Goal: Task Accomplishment & Management: Manage account settings

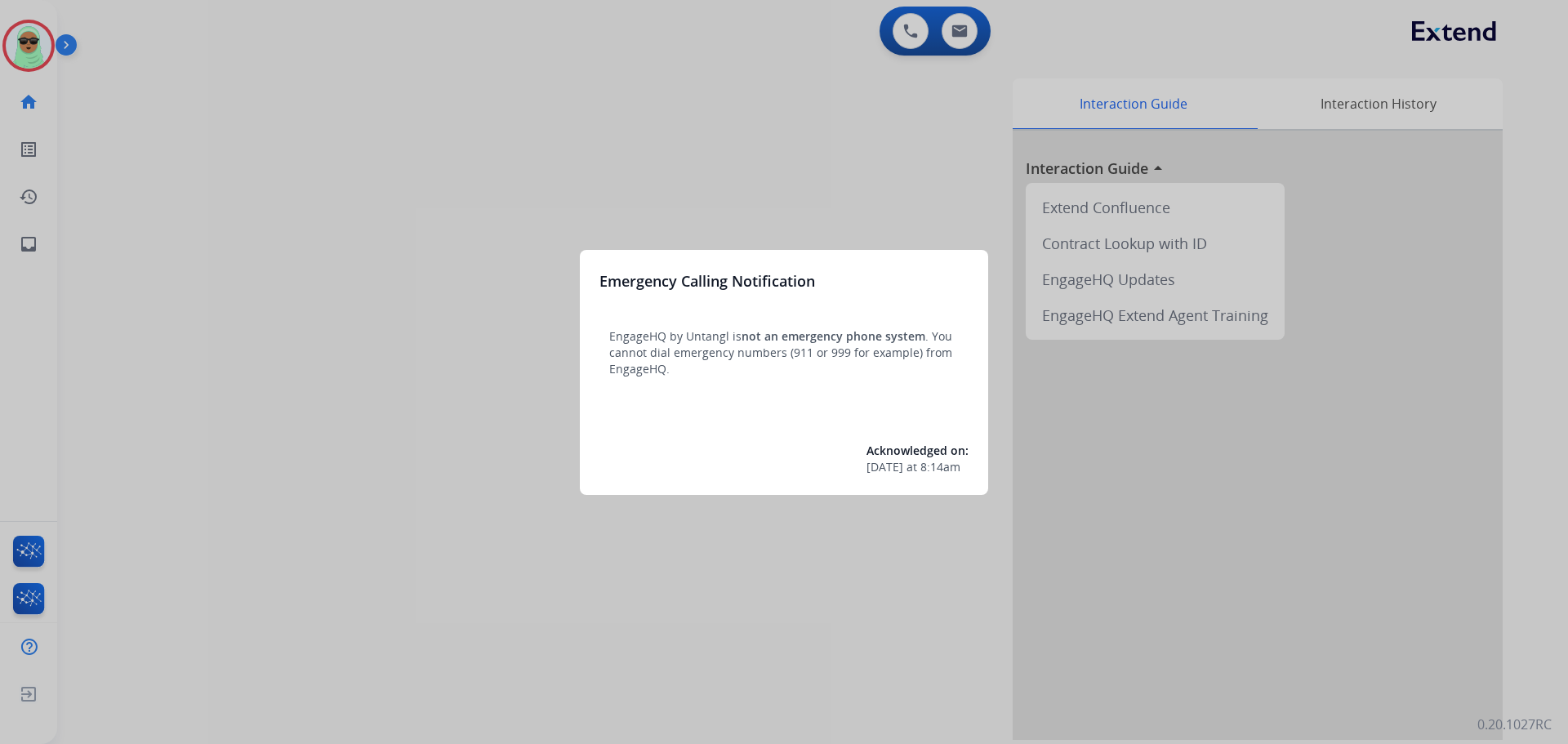
click at [78, 83] on div at bounding box center [784, 372] width 1568 height 744
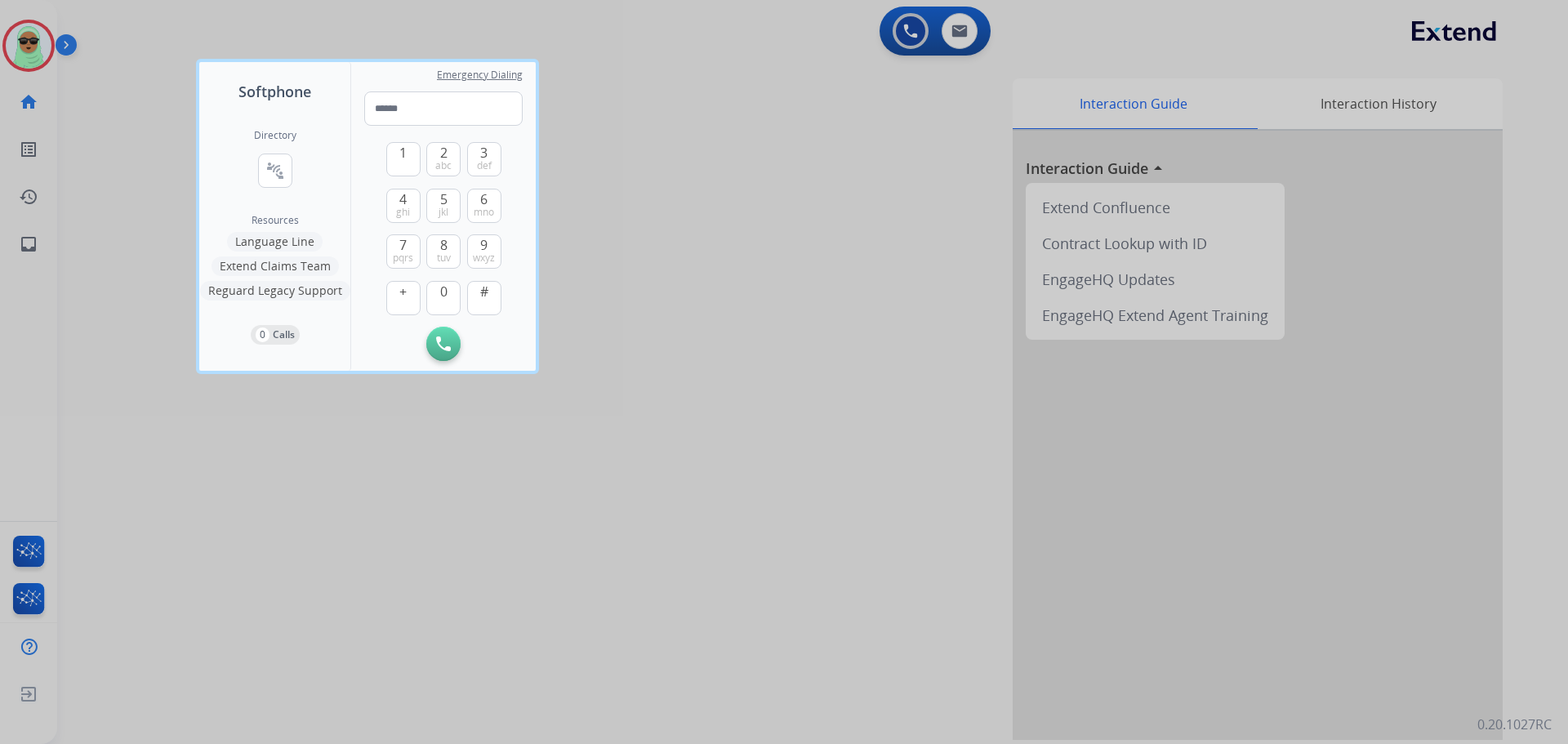
click at [7, 43] on div at bounding box center [784, 372] width 1568 height 744
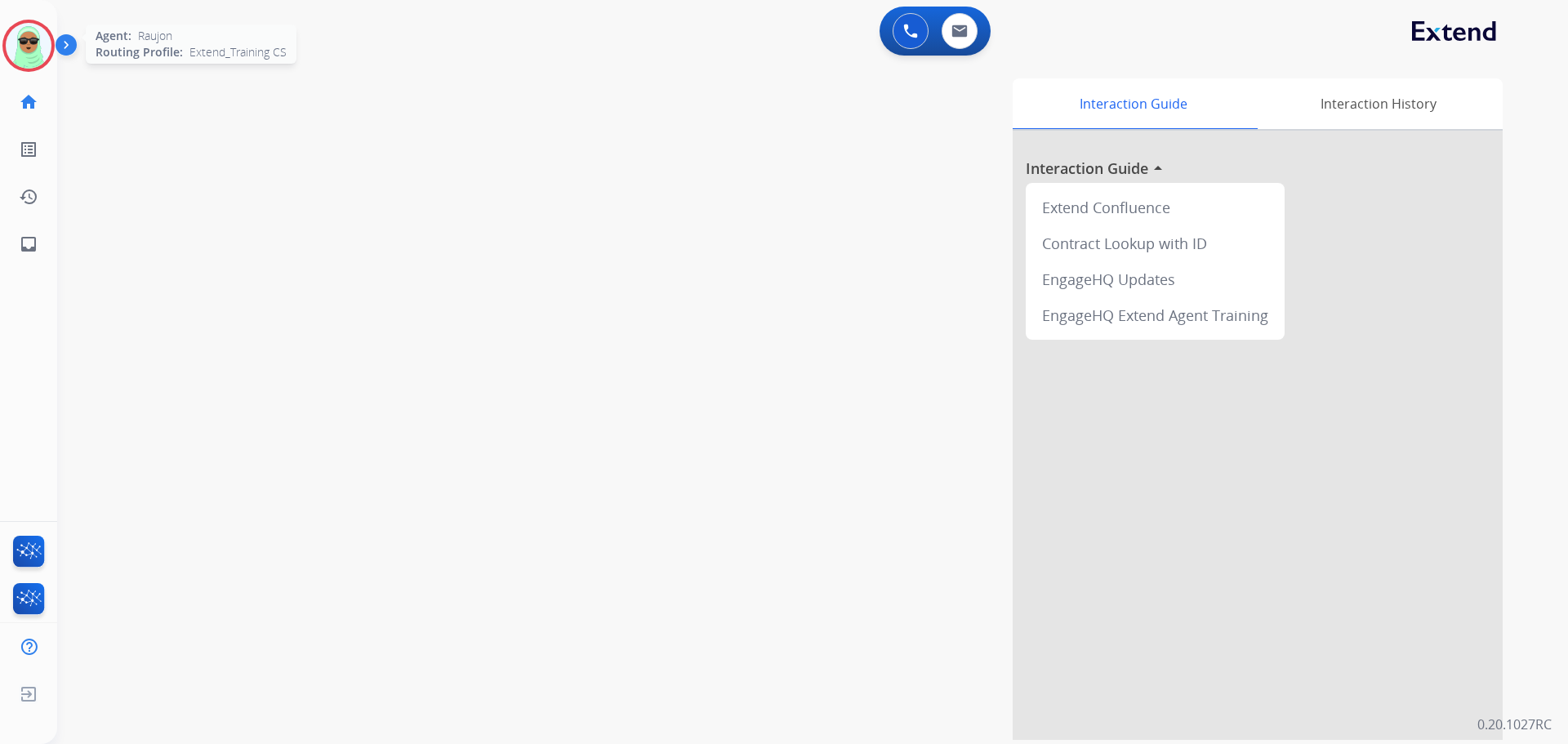
click at [50, 58] on div at bounding box center [29, 46] width 52 height 52
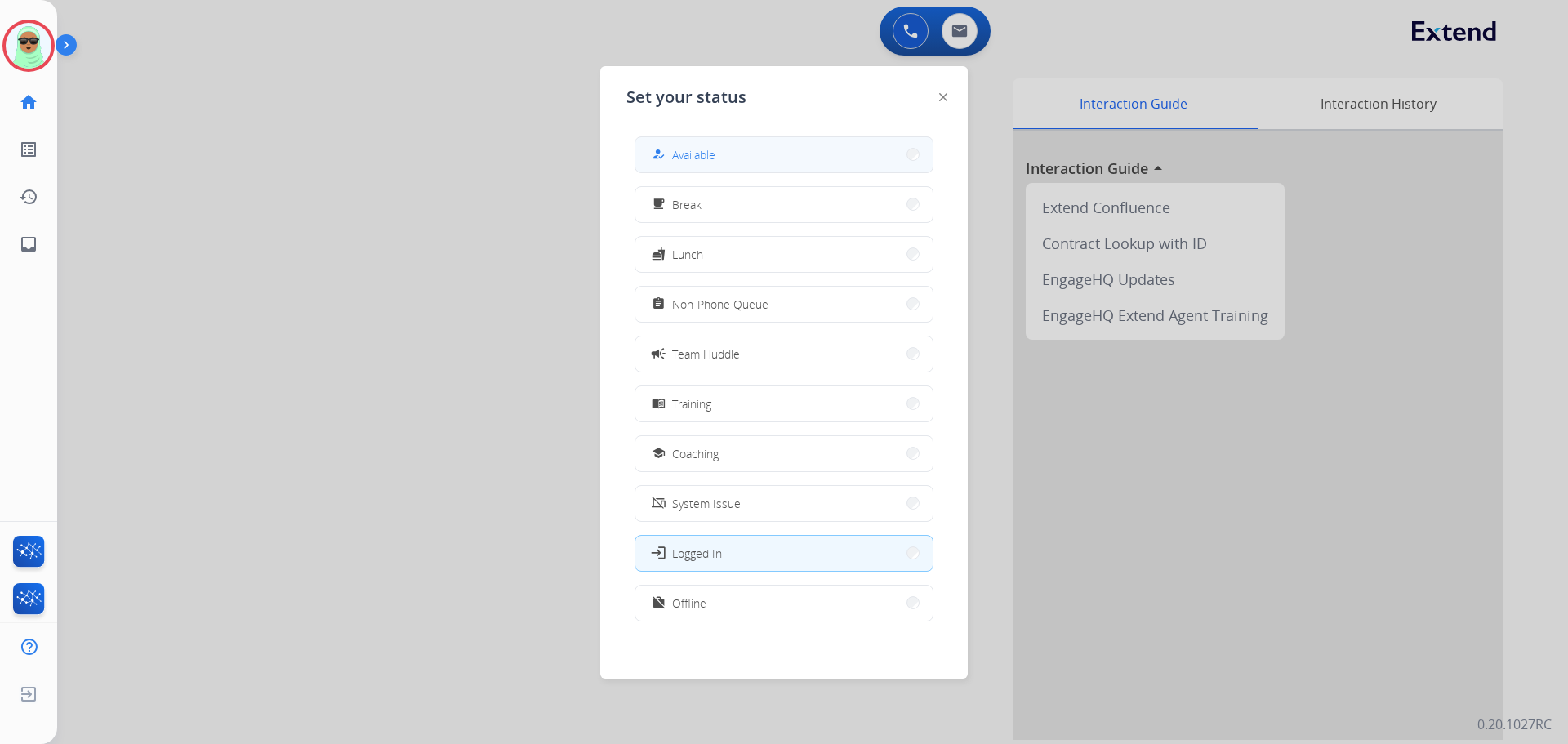
click at [759, 162] on button "how_to_reg Available" at bounding box center [784, 155] width 297 height 35
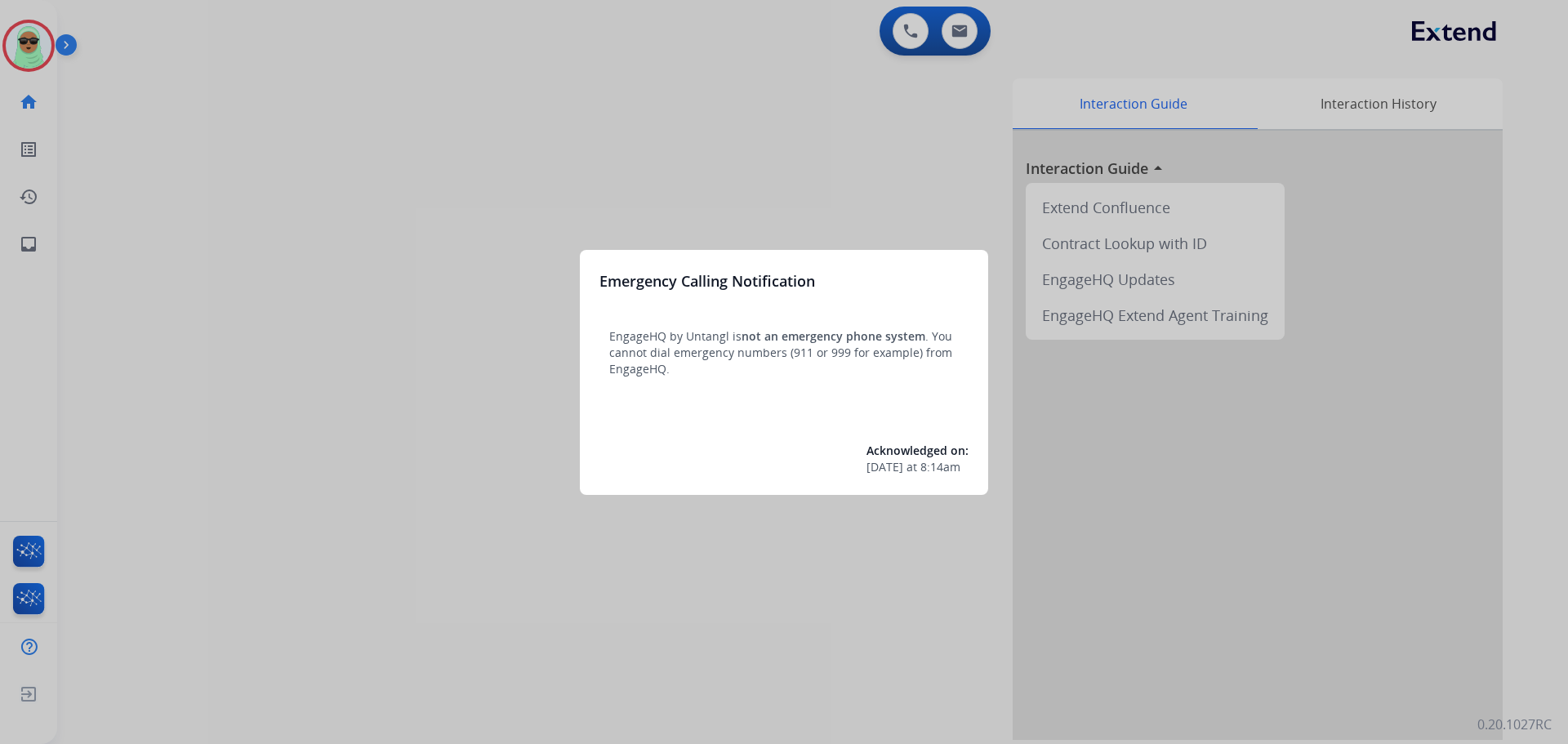
drag, startPoint x: 0, startPoint y: 0, endPoint x: 409, endPoint y: 273, distance: 491.7
click at [409, 273] on div at bounding box center [784, 372] width 1568 height 744
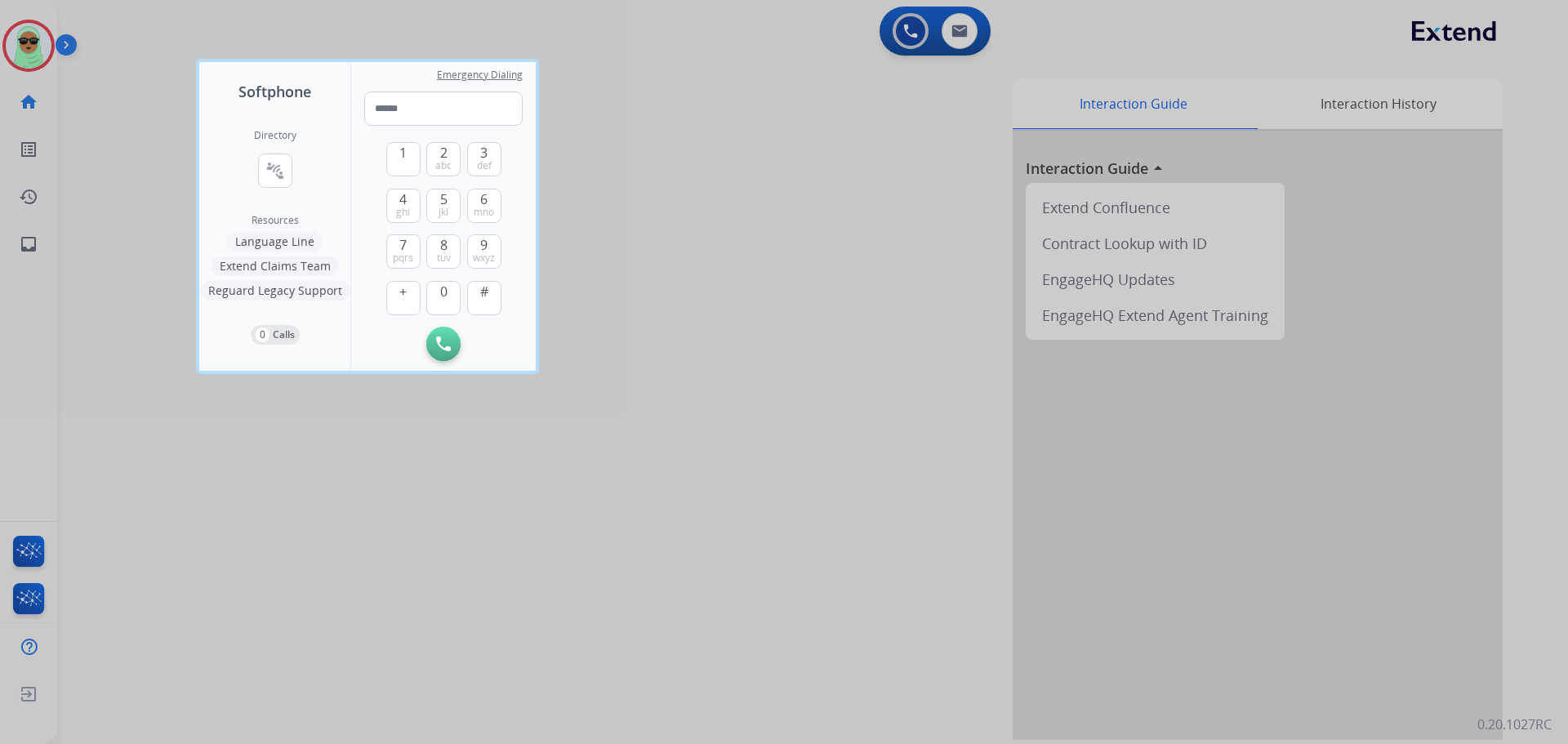
drag, startPoint x: 69, startPoint y: 83, endPoint x: 25, endPoint y: 49, distance: 55.6
click at [65, 83] on div at bounding box center [784, 372] width 1568 height 744
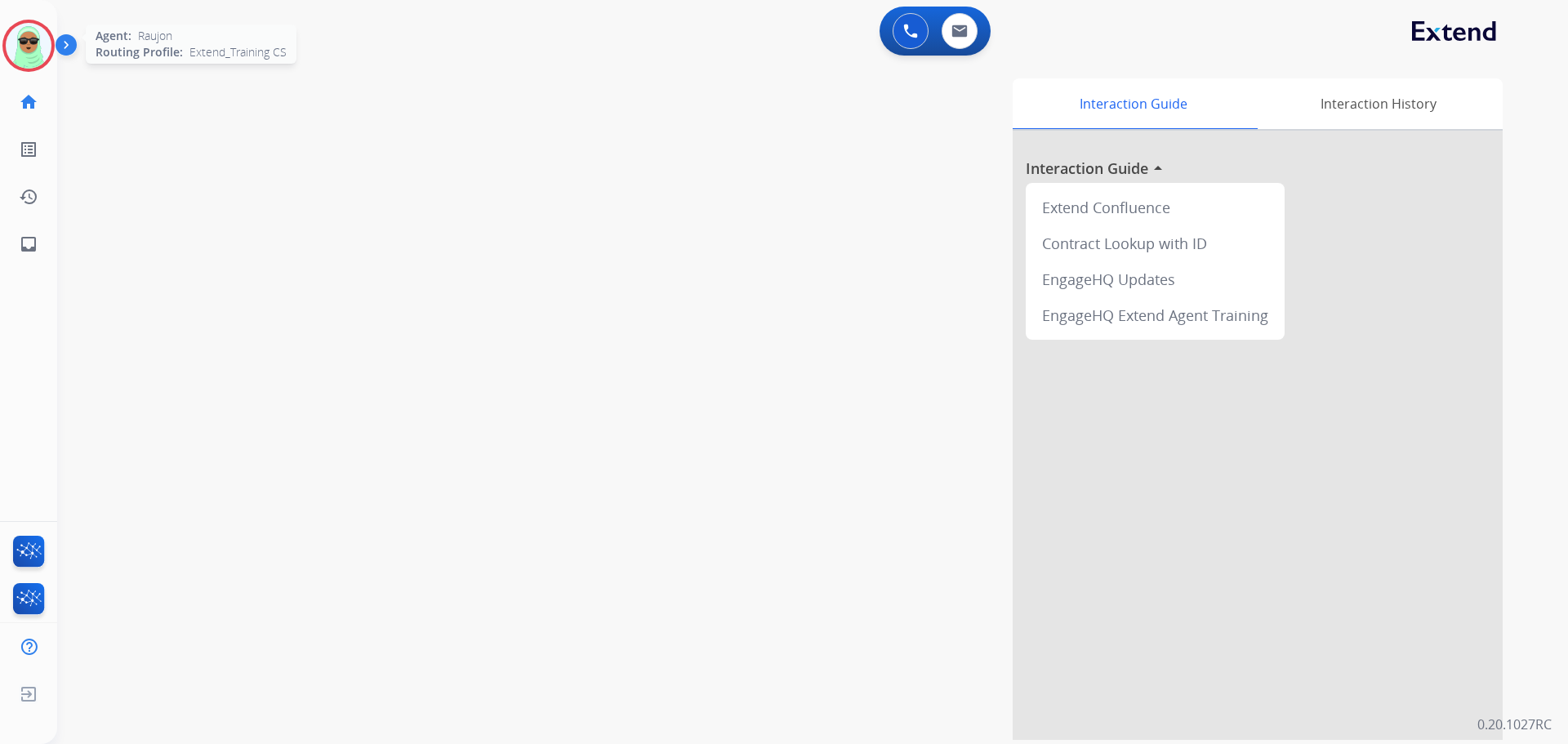
click at [25, 49] on img at bounding box center [29, 45] width 46 height 46
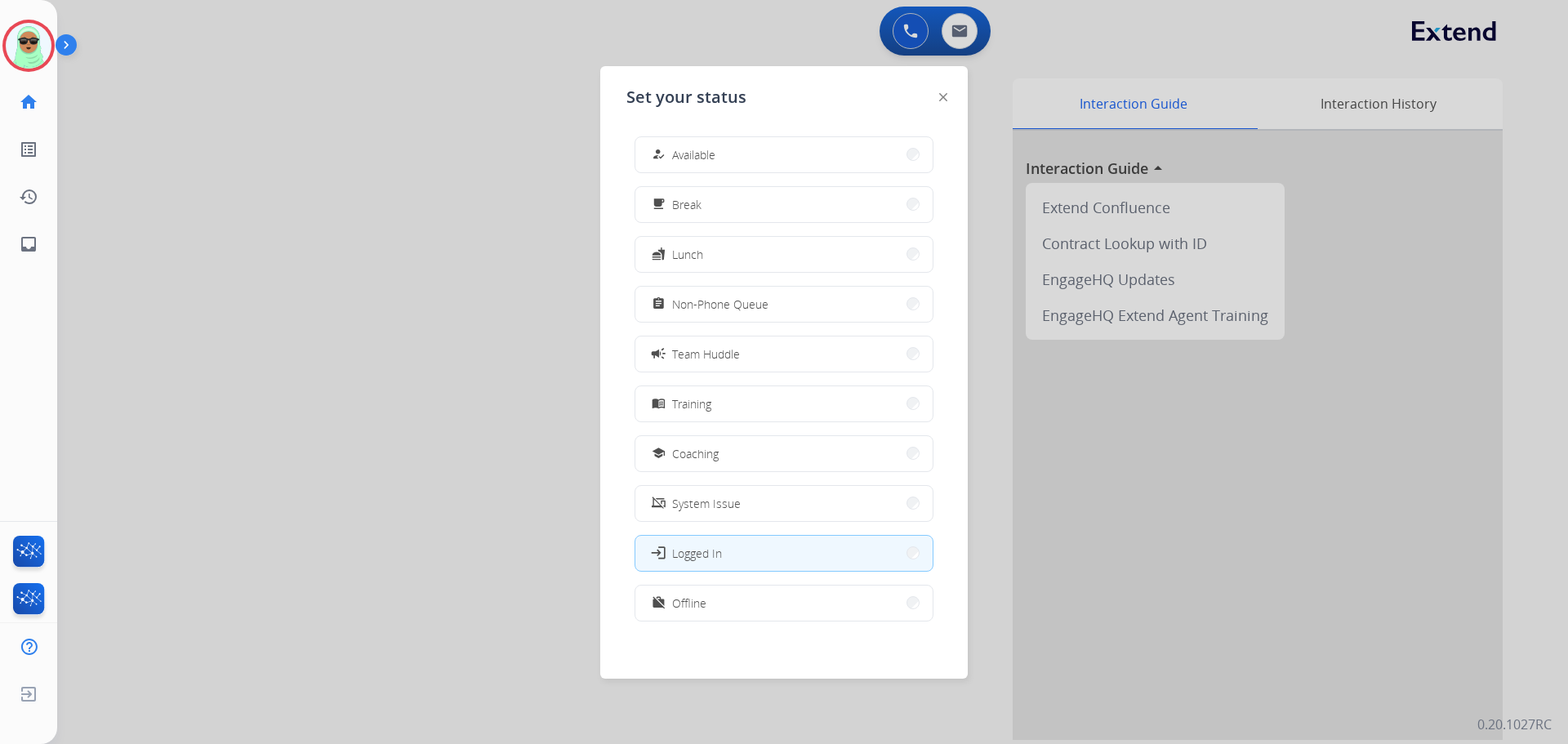
click at [775, 165] on button "how_to_reg Available" at bounding box center [784, 155] width 297 height 35
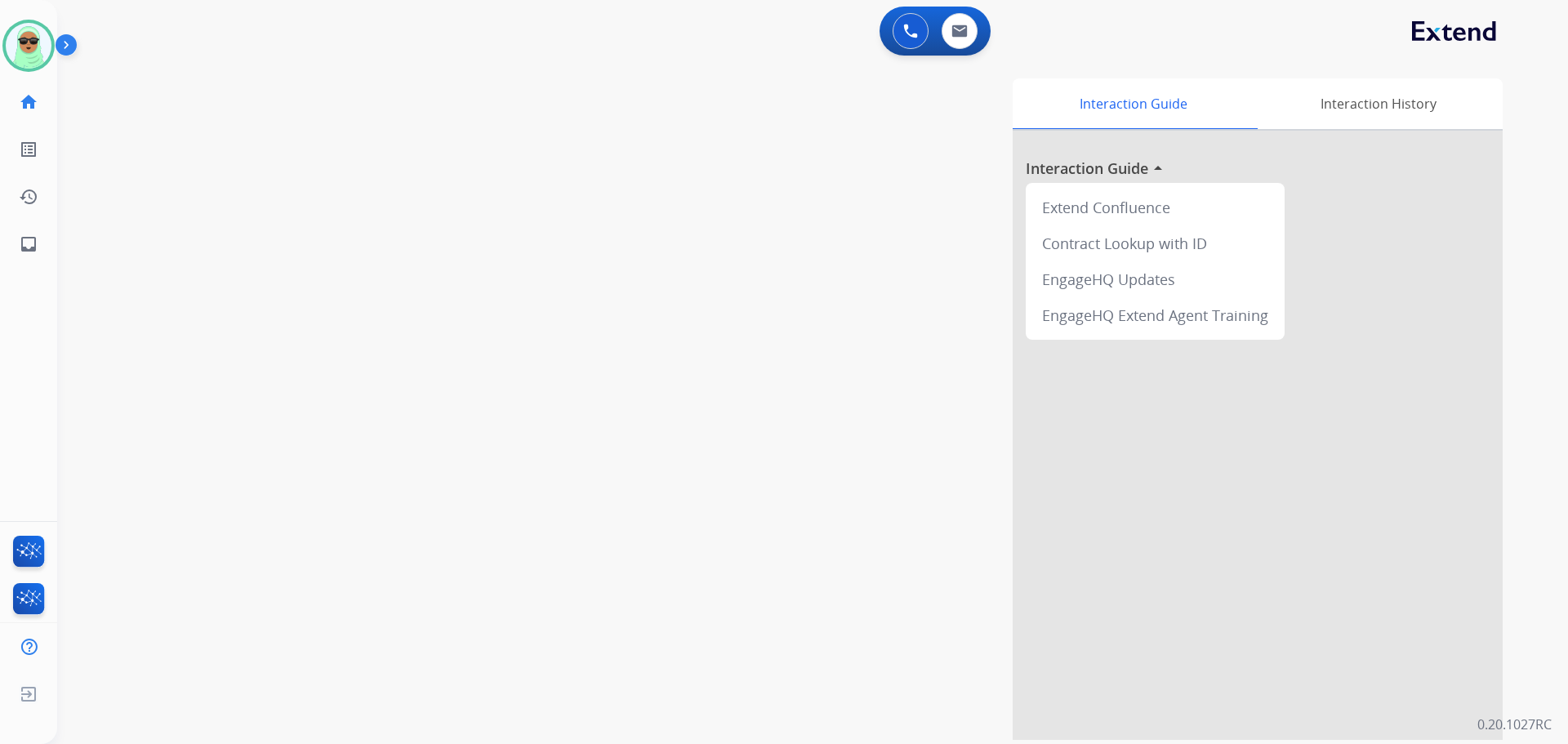
click at [128, 88] on div "swap_horiz Break voice bridge close_fullscreen Connect 3-Way Call merge_type Se…" at bounding box center [793, 399] width 1472 height 681
click at [966, 30] on img at bounding box center [959, 30] width 17 height 13
select select "**********"
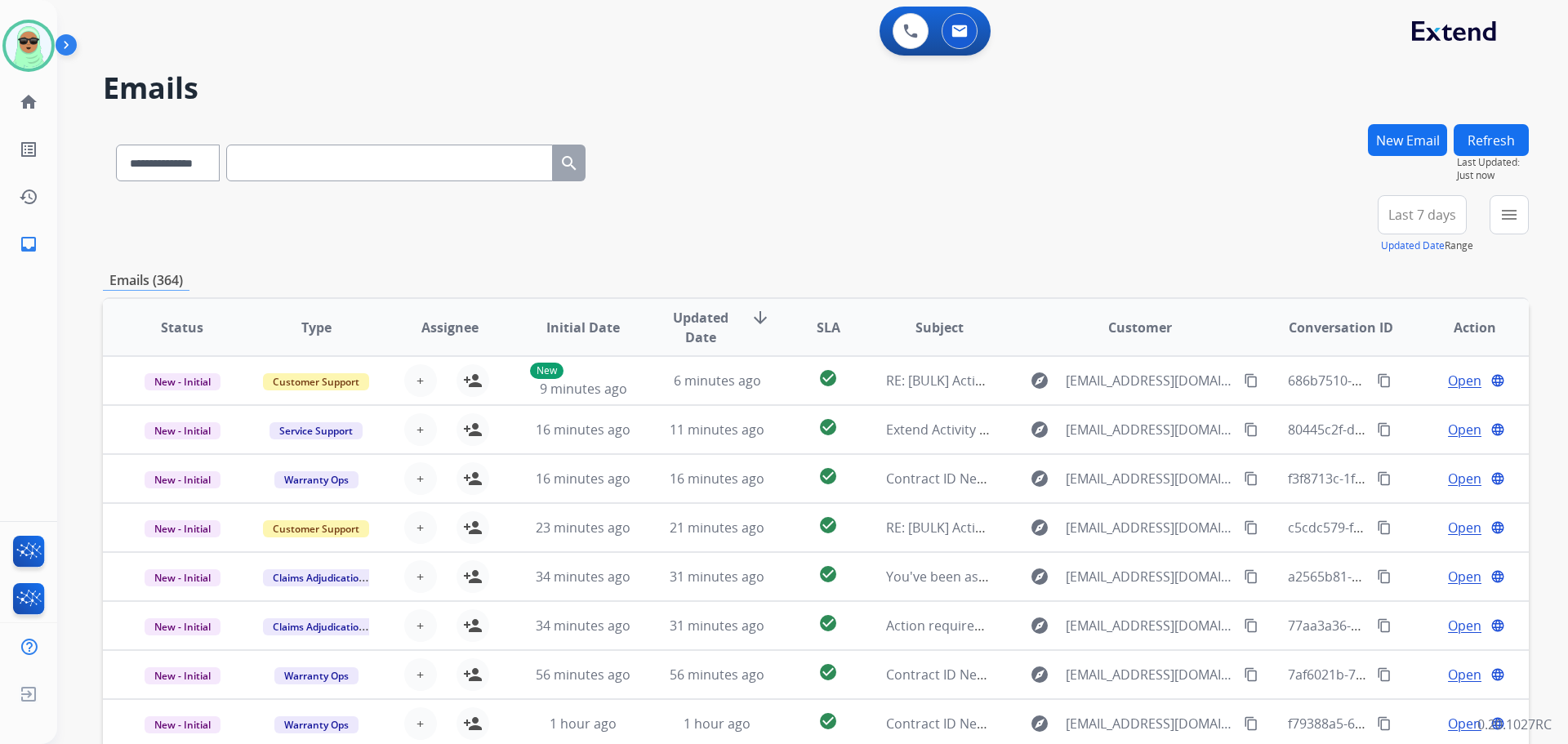
click at [1525, 228] on button "menu" at bounding box center [1509, 214] width 39 height 39
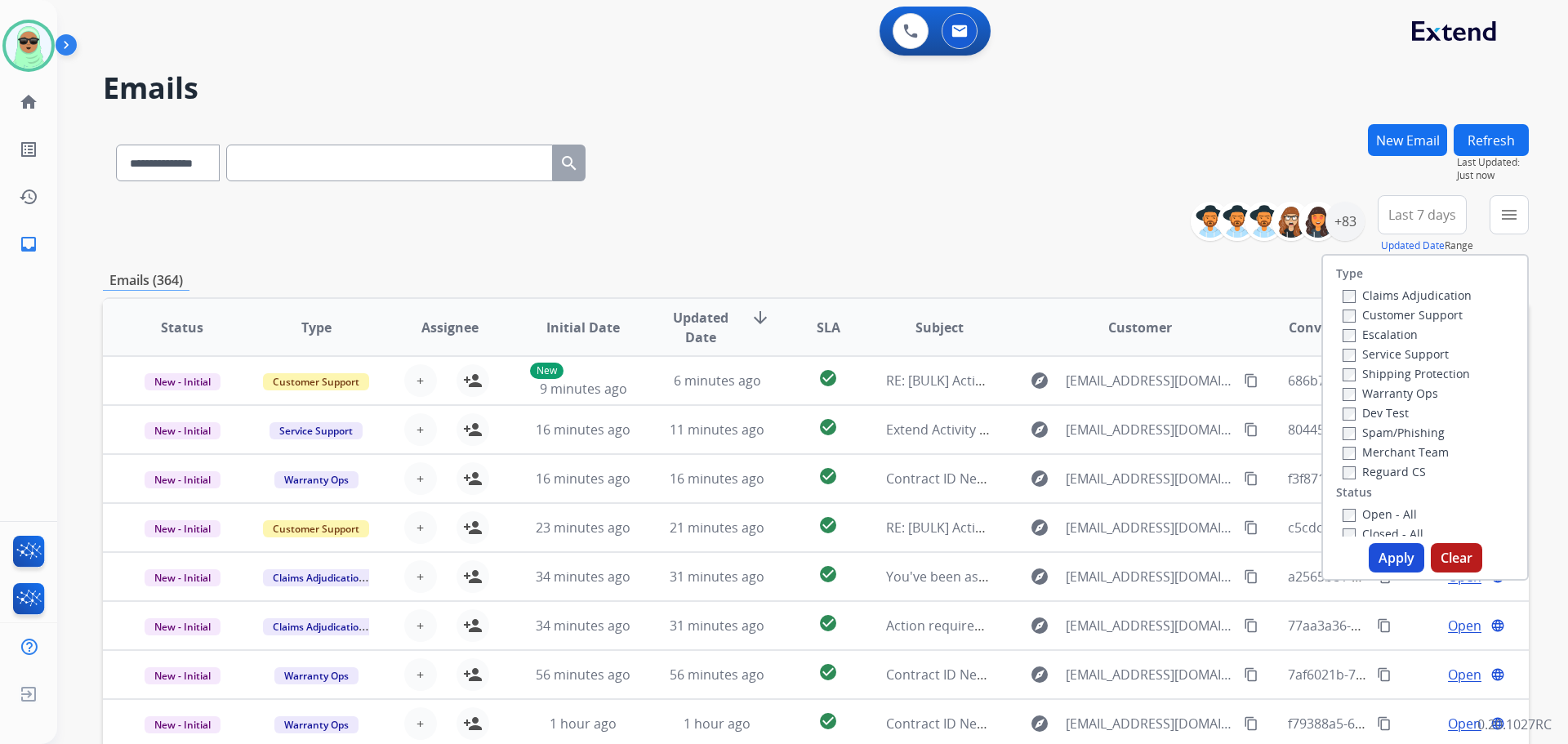
drag, startPoint x: 1426, startPoint y: 314, endPoint x: 1414, endPoint y: 362, distance: 49.5
click at [1425, 314] on label "Customer Support" at bounding box center [1403, 315] width 120 height 16
click at [1414, 381] on div "Shipping Protection" at bounding box center [1407, 372] width 129 height 20
click at [1411, 377] on label "Shipping Protection" at bounding box center [1406, 373] width 128 height 16
click at [1395, 462] on div "Reguard CS" at bounding box center [1407, 471] width 129 height 20
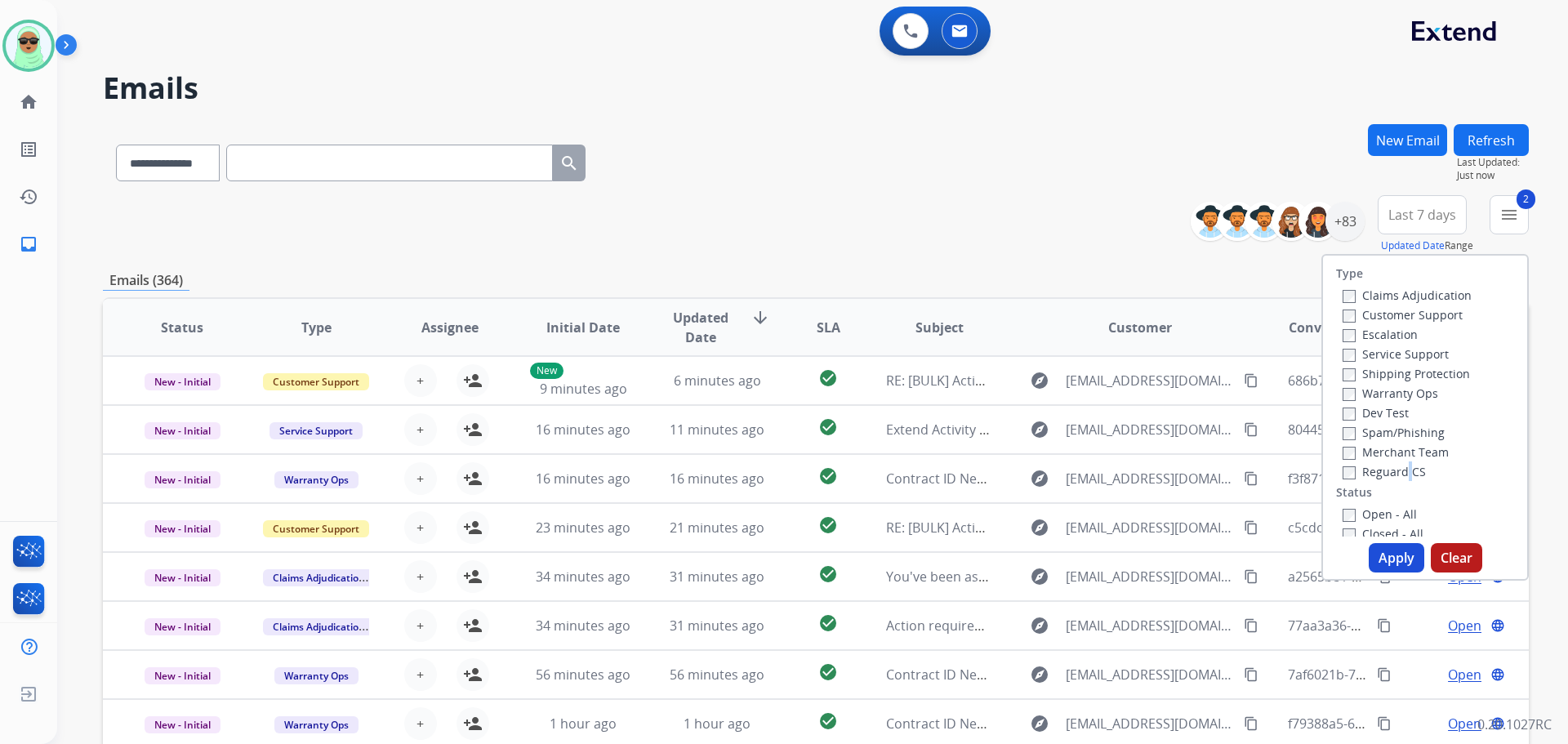
click at [1393, 478] on label "Reguard CS" at bounding box center [1385, 471] width 83 height 16
click at [1383, 523] on div "Open - All" at bounding box center [1428, 513] width 171 height 20
click at [1382, 519] on label "Open - All" at bounding box center [1380, 514] width 75 height 16
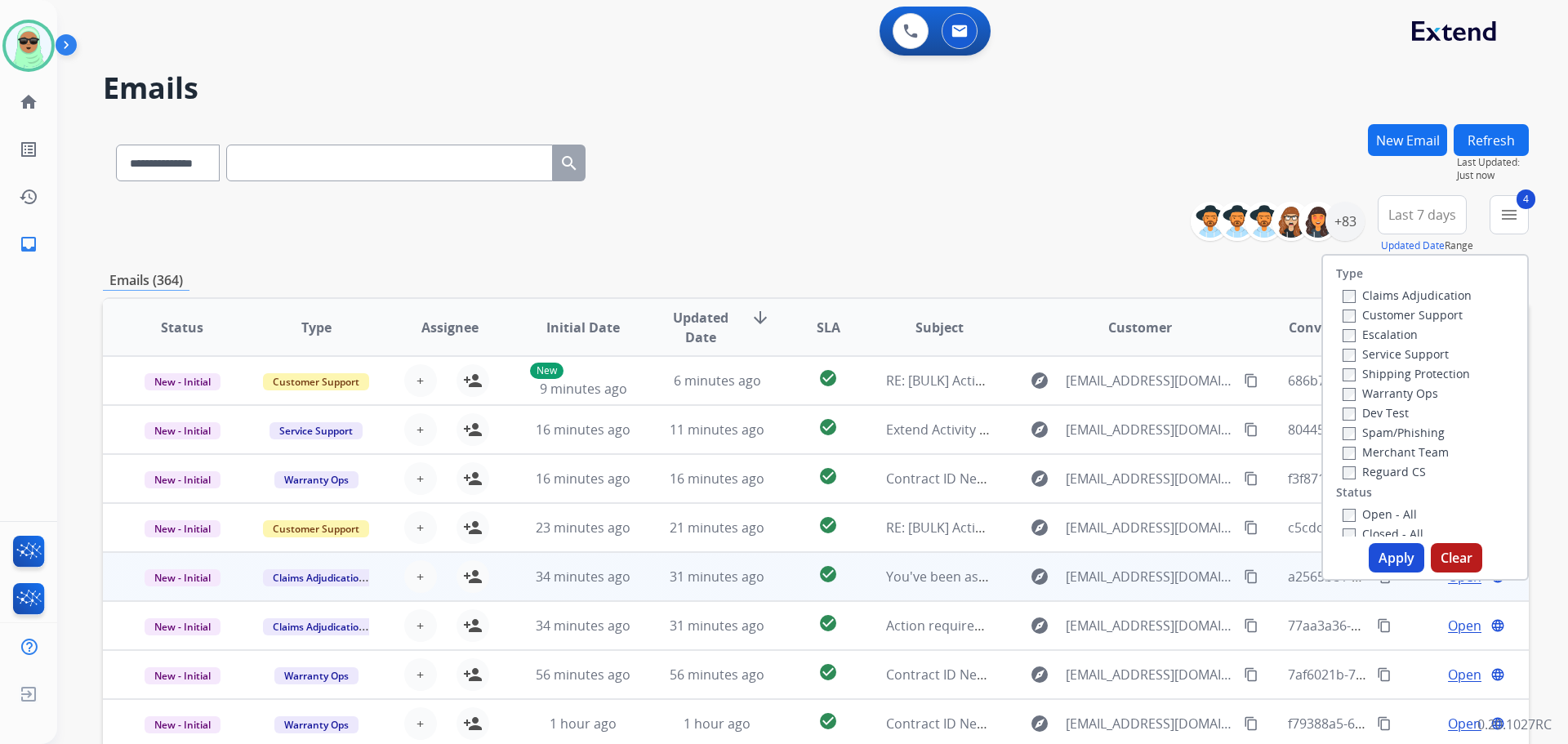
click at [1402, 582] on td "Open language" at bounding box center [1462, 576] width 134 height 49
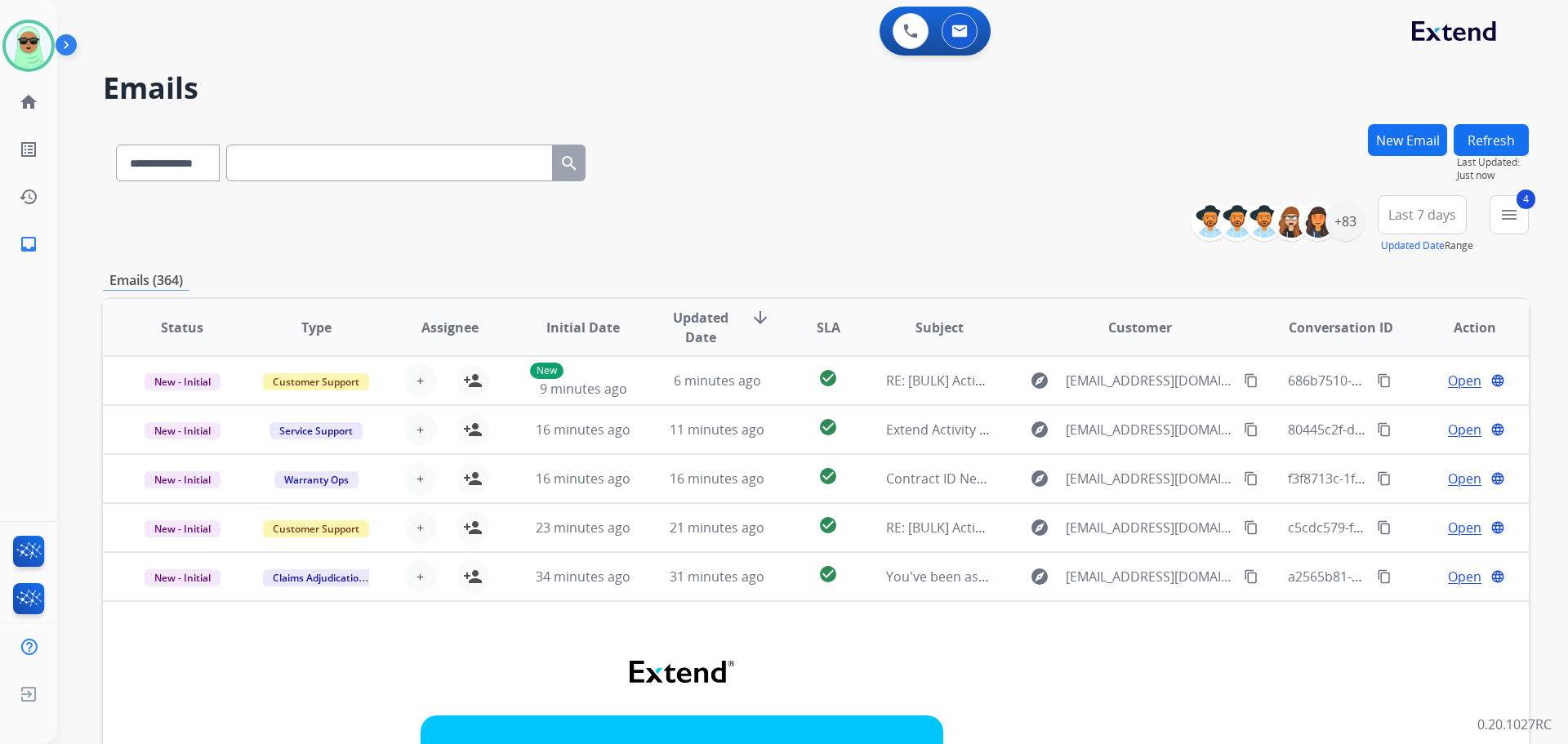
scroll to position [196, 0]
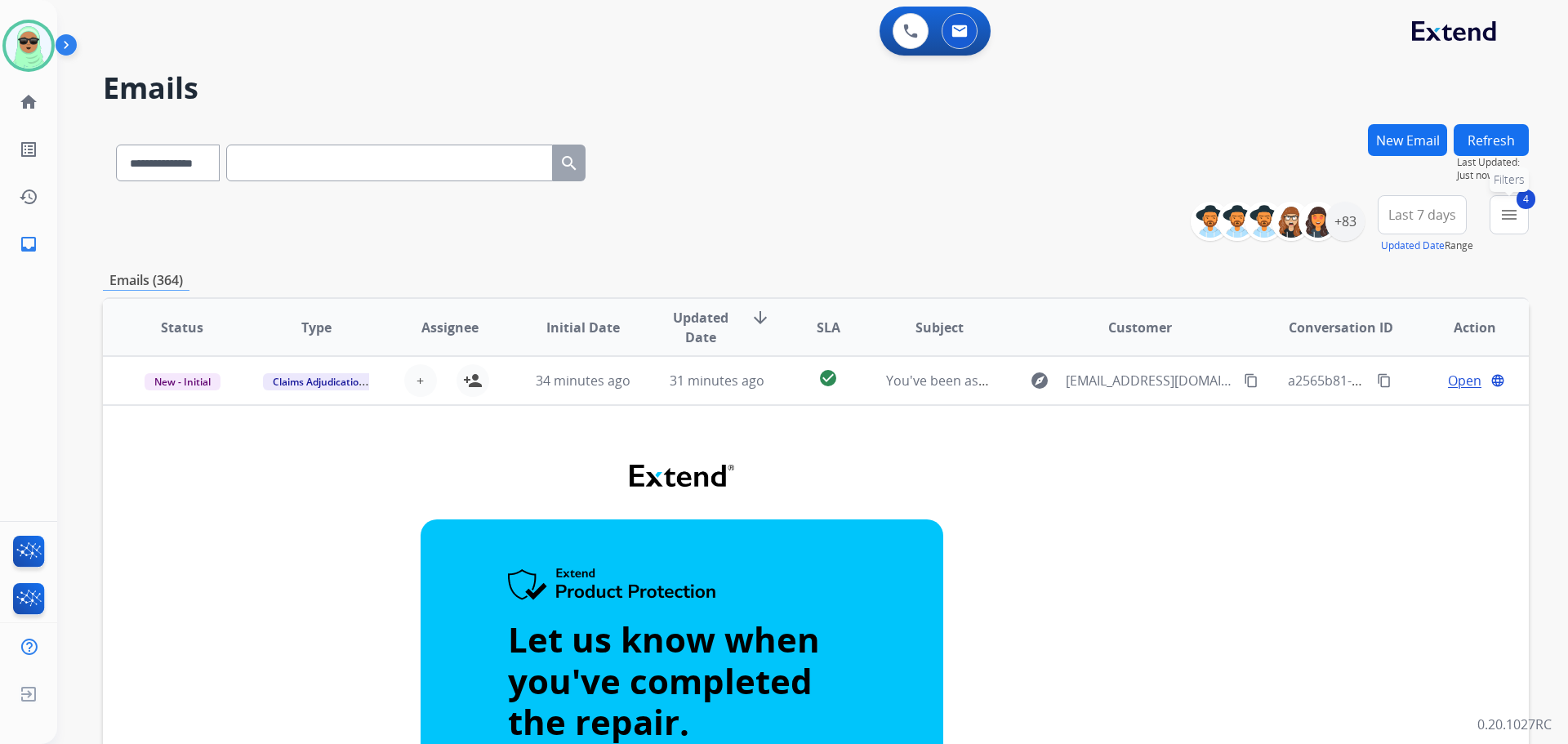
click at [1499, 208] on button "4 menu Filters" at bounding box center [1509, 214] width 39 height 39
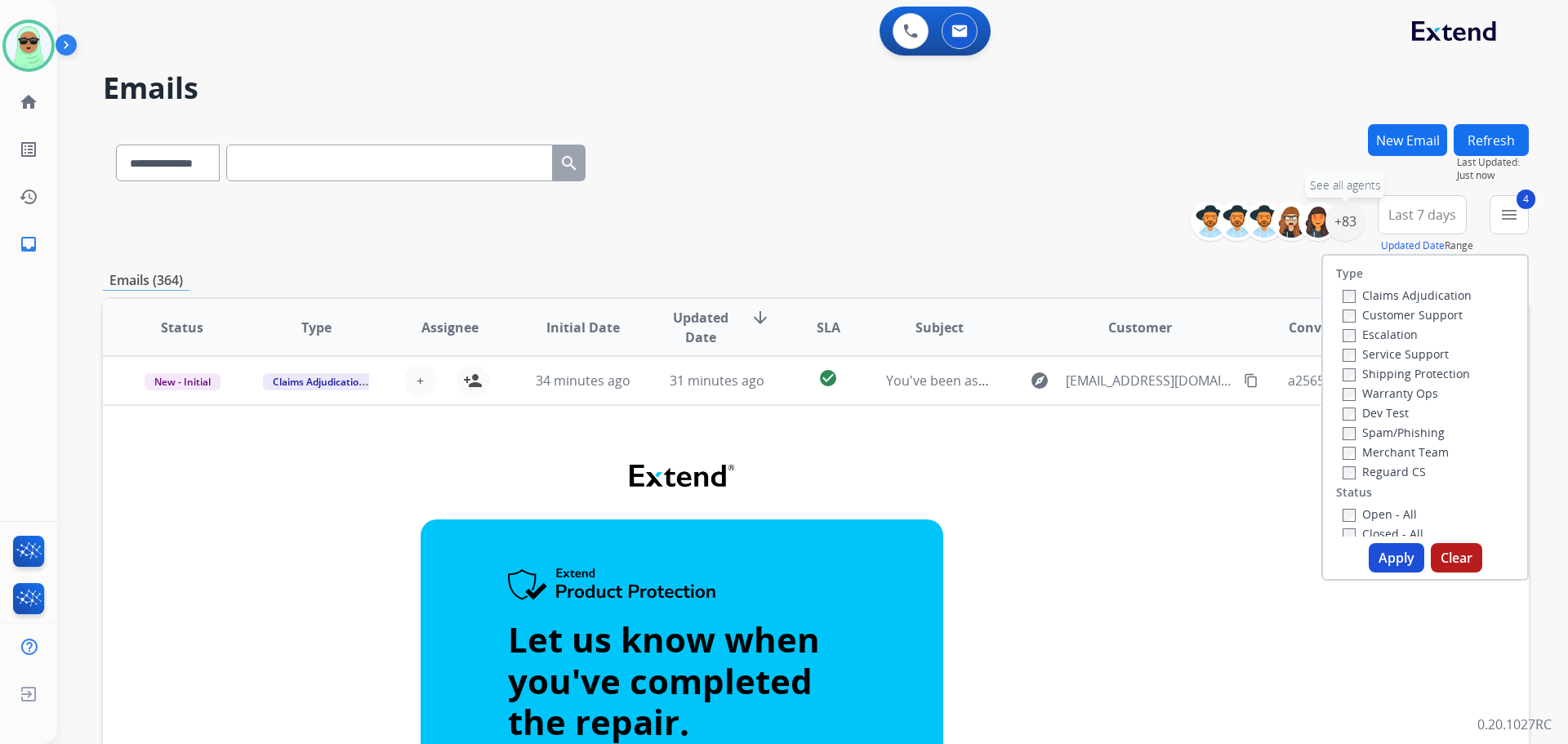
click at [1350, 232] on div "+83" at bounding box center [1345, 221] width 39 height 39
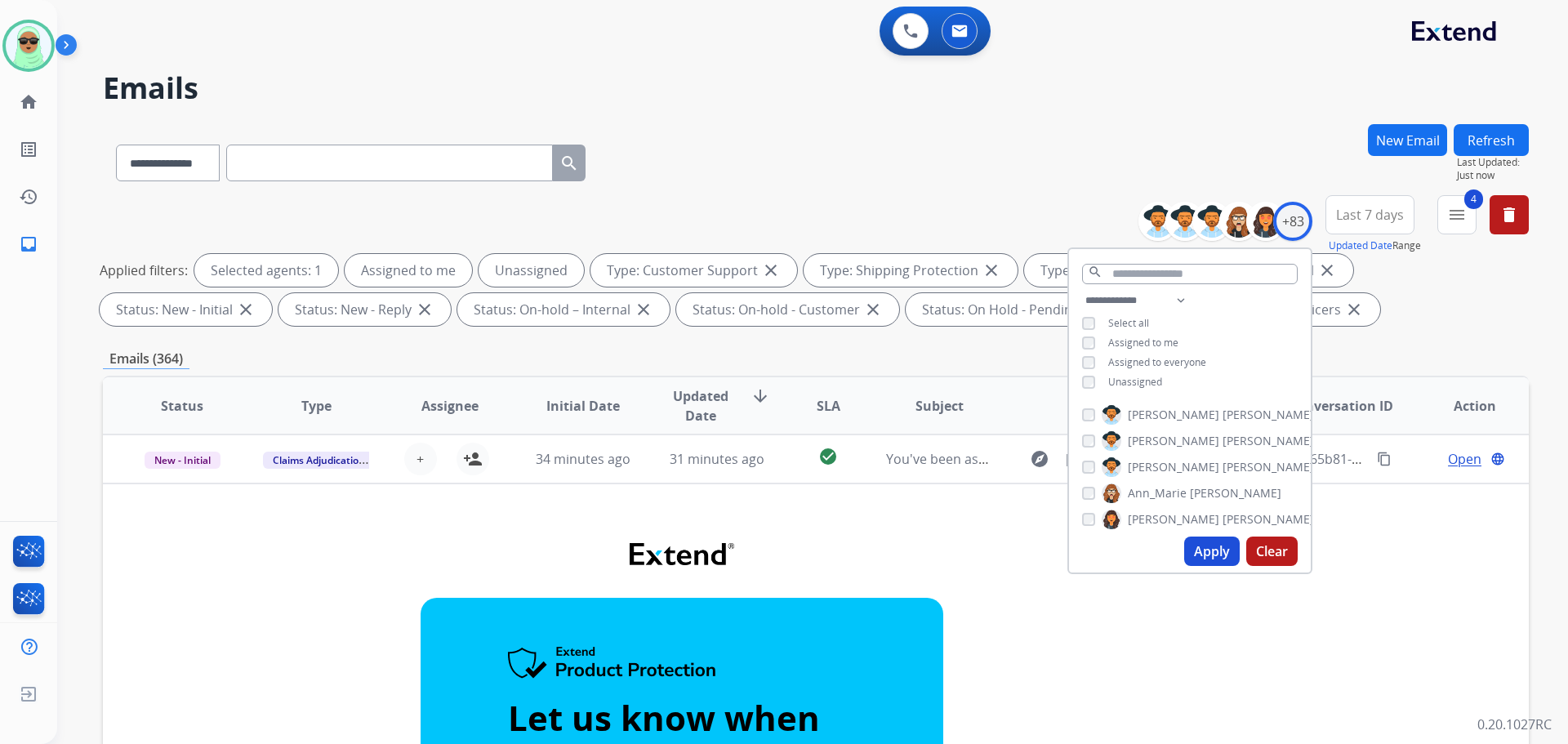
click at [1139, 375] on span "Unassigned" at bounding box center [1135, 382] width 54 height 14
click at [1139, 335] on span "Assigned to me" at bounding box center [1143, 342] width 70 height 14
click at [1140, 389] on div "**********" at bounding box center [1190, 343] width 241 height 104
click at [1143, 388] on div "**********" at bounding box center [1190, 343] width 241 height 104
click at [1145, 385] on span "Unassigned" at bounding box center [1135, 382] width 54 height 14
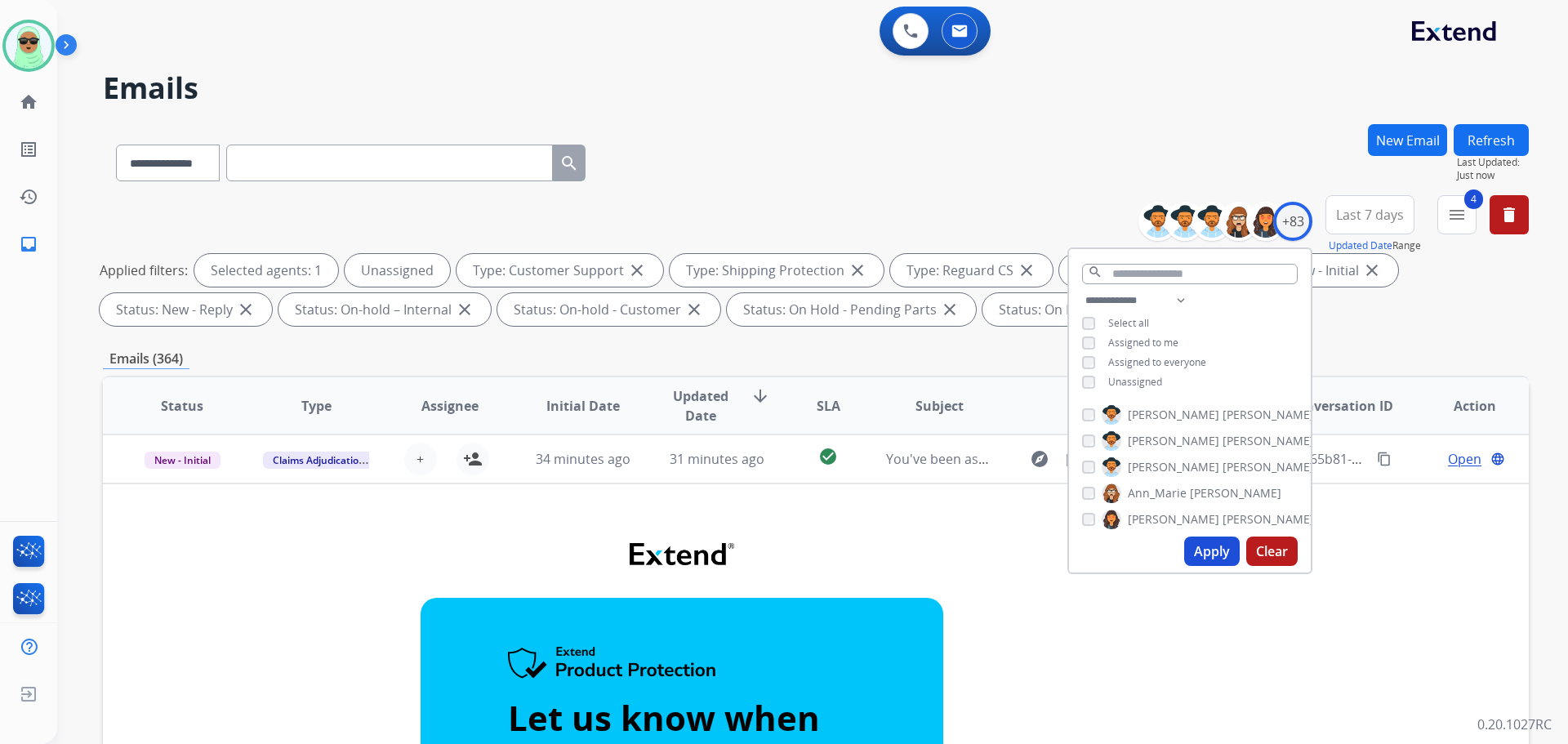
click at [1212, 555] on button "Apply" at bounding box center [1212, 551] width 56 height 30
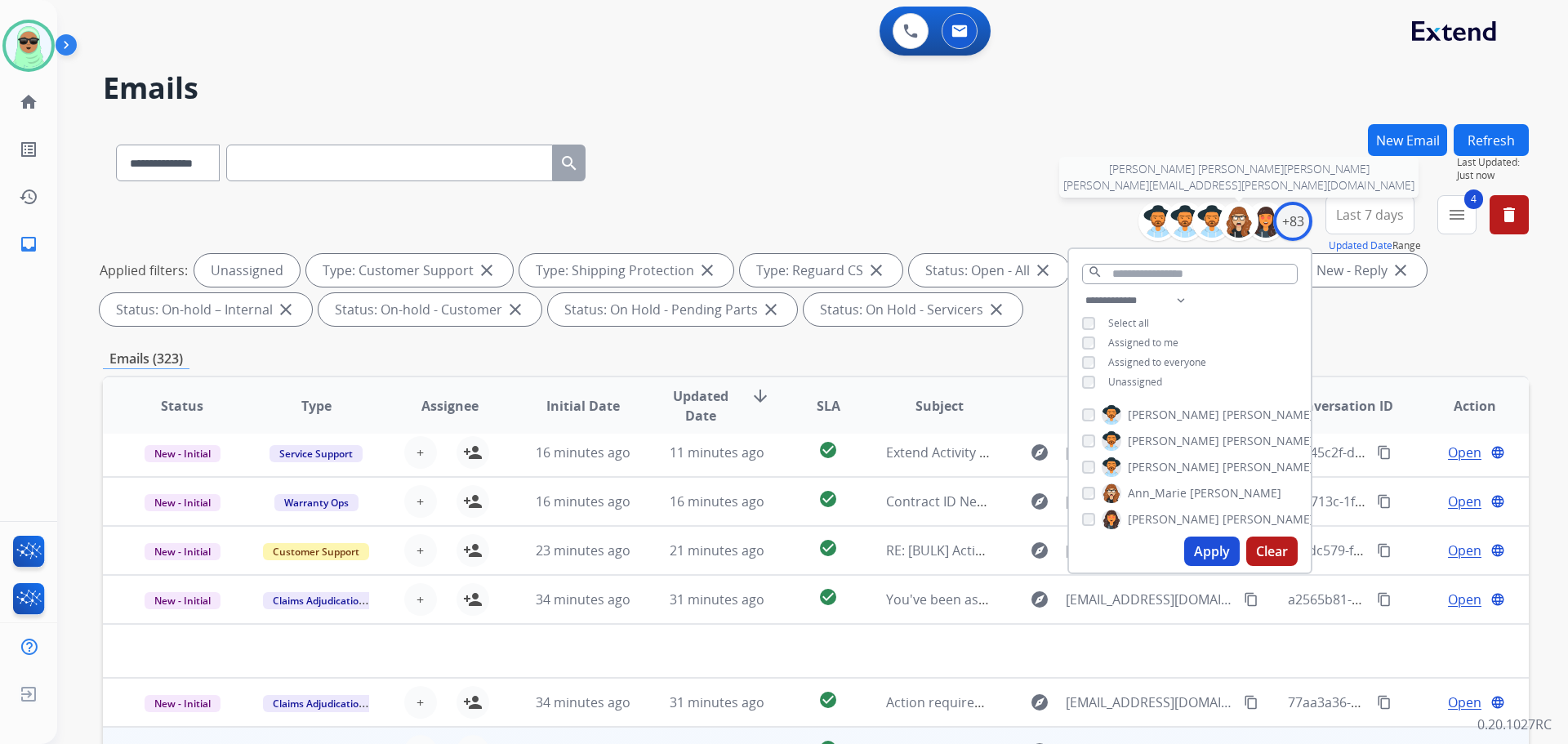
scroll to position [56, 0]
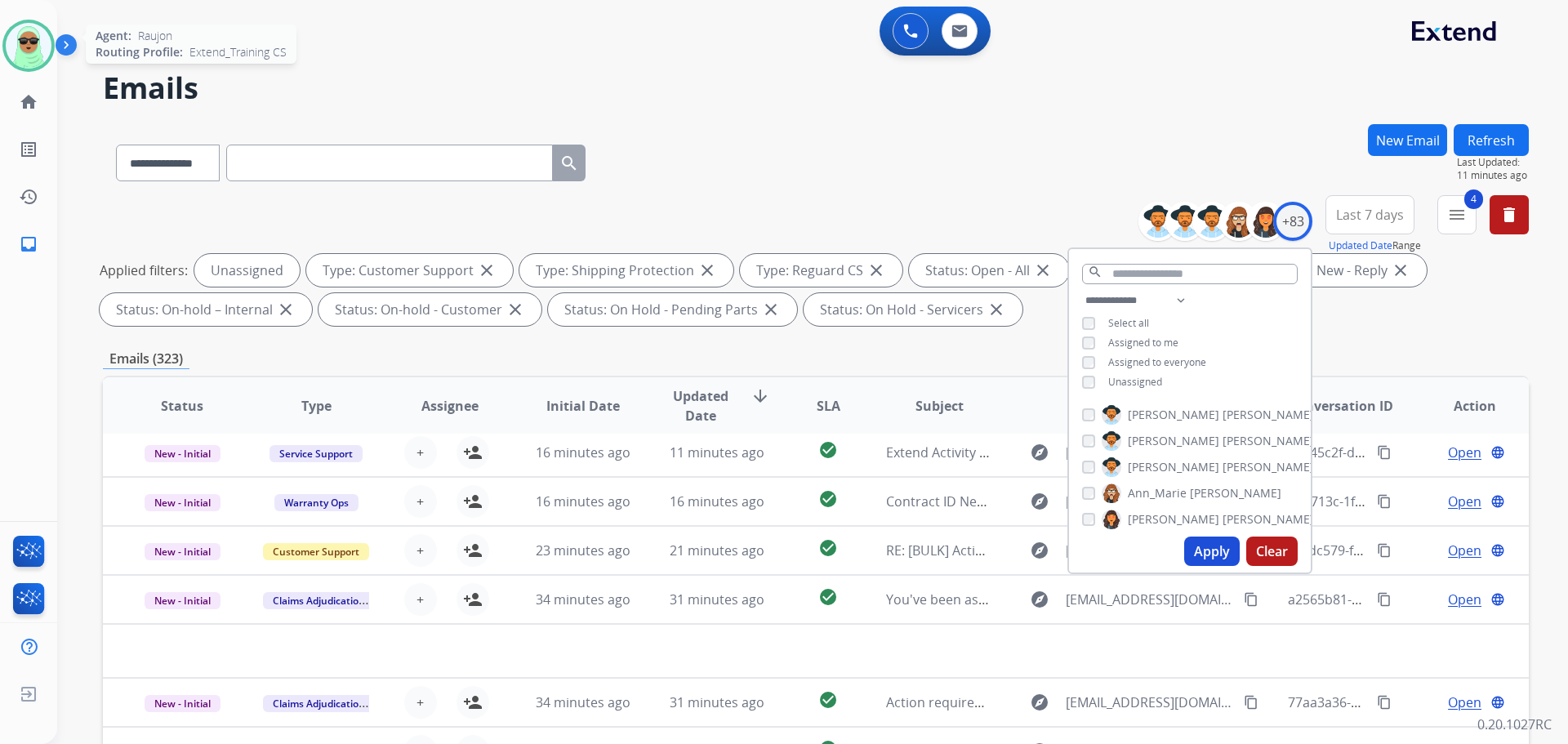
click at [35, 63] on img at bounding box center [29, 45] width 46 height 46
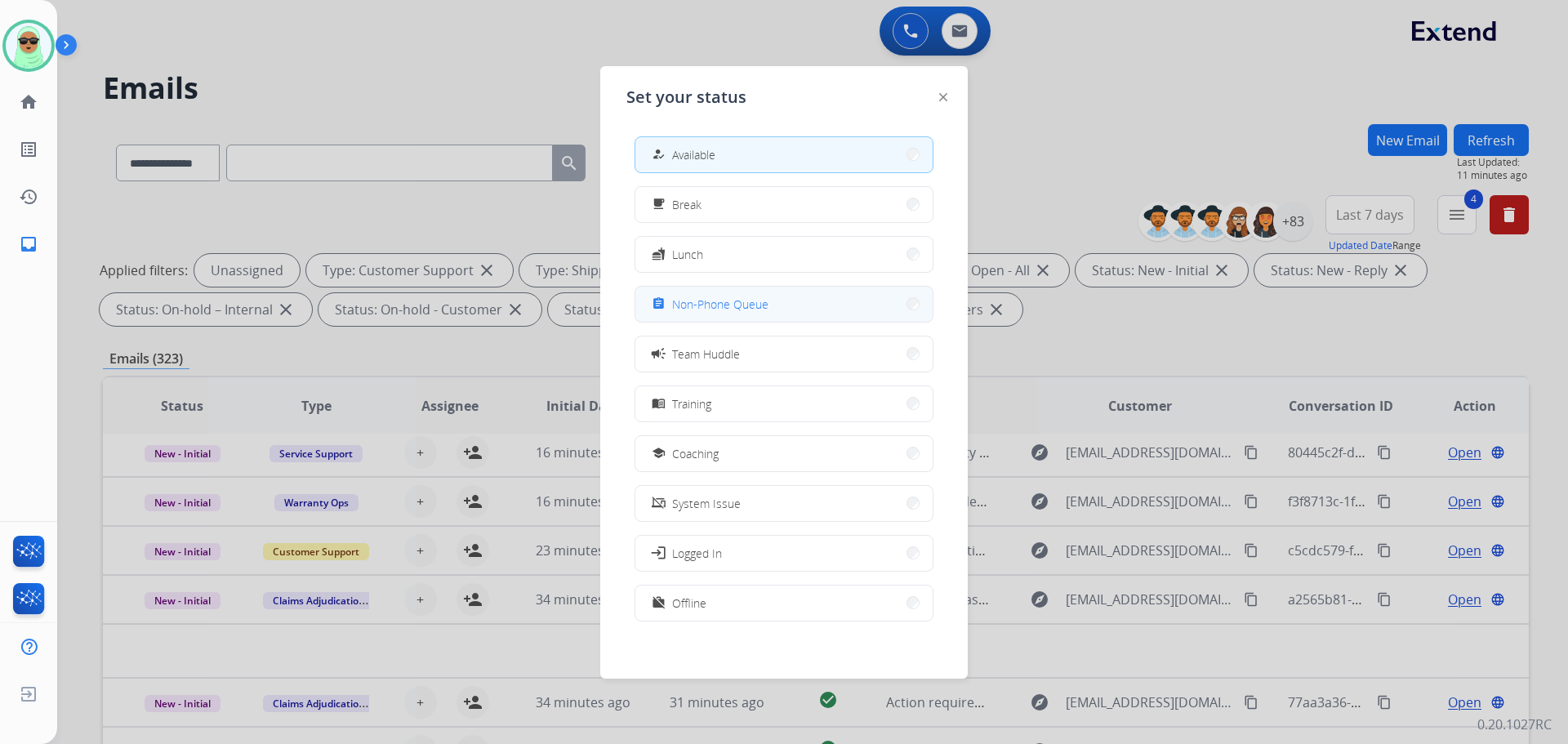
click at [799, 286] on div "how_to_reg Available free_breakfast Break fastfood Lunch assignment Non-Phone Q…" at bounding box center [784, 380] width 315 height 514
click at [798, 287] on button "assignment Non-Phone Queue" at bounding box center [784, 304] width 297 height 35
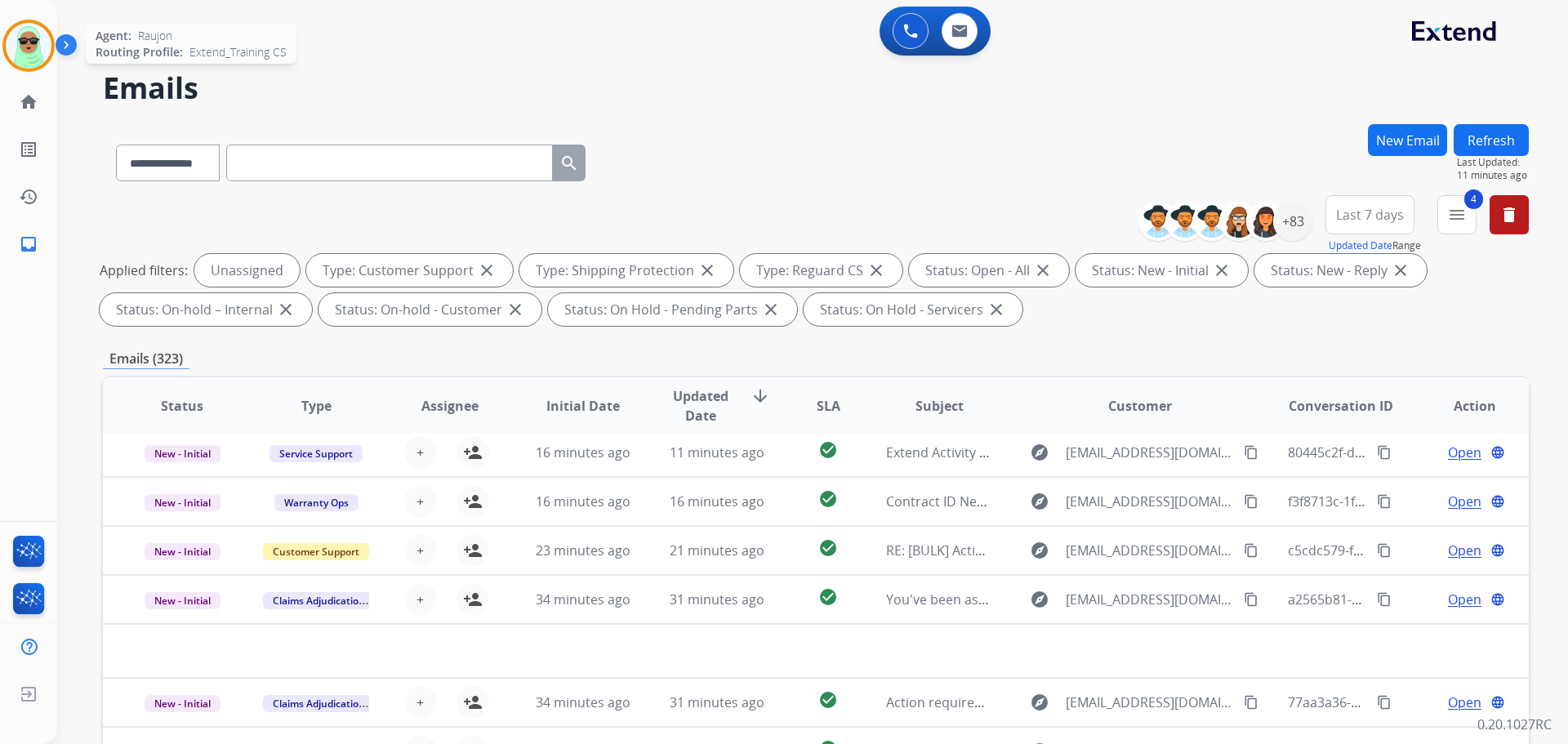
click at [30, 50] on img at bounding box center [29, 45] width 46 height 46
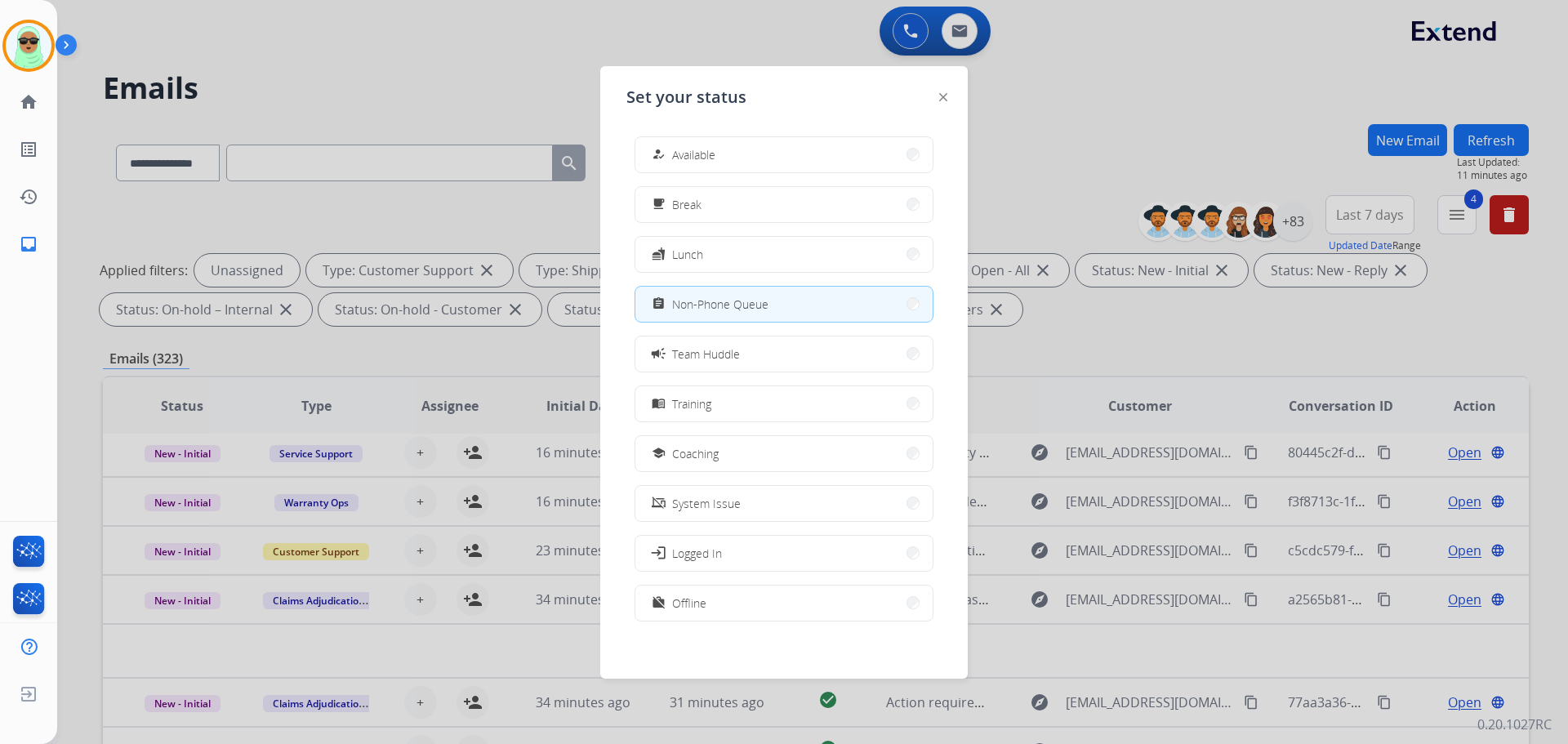
click at [688, 155] on span "Available" at bounding box center [694, 155] width 43 height 17
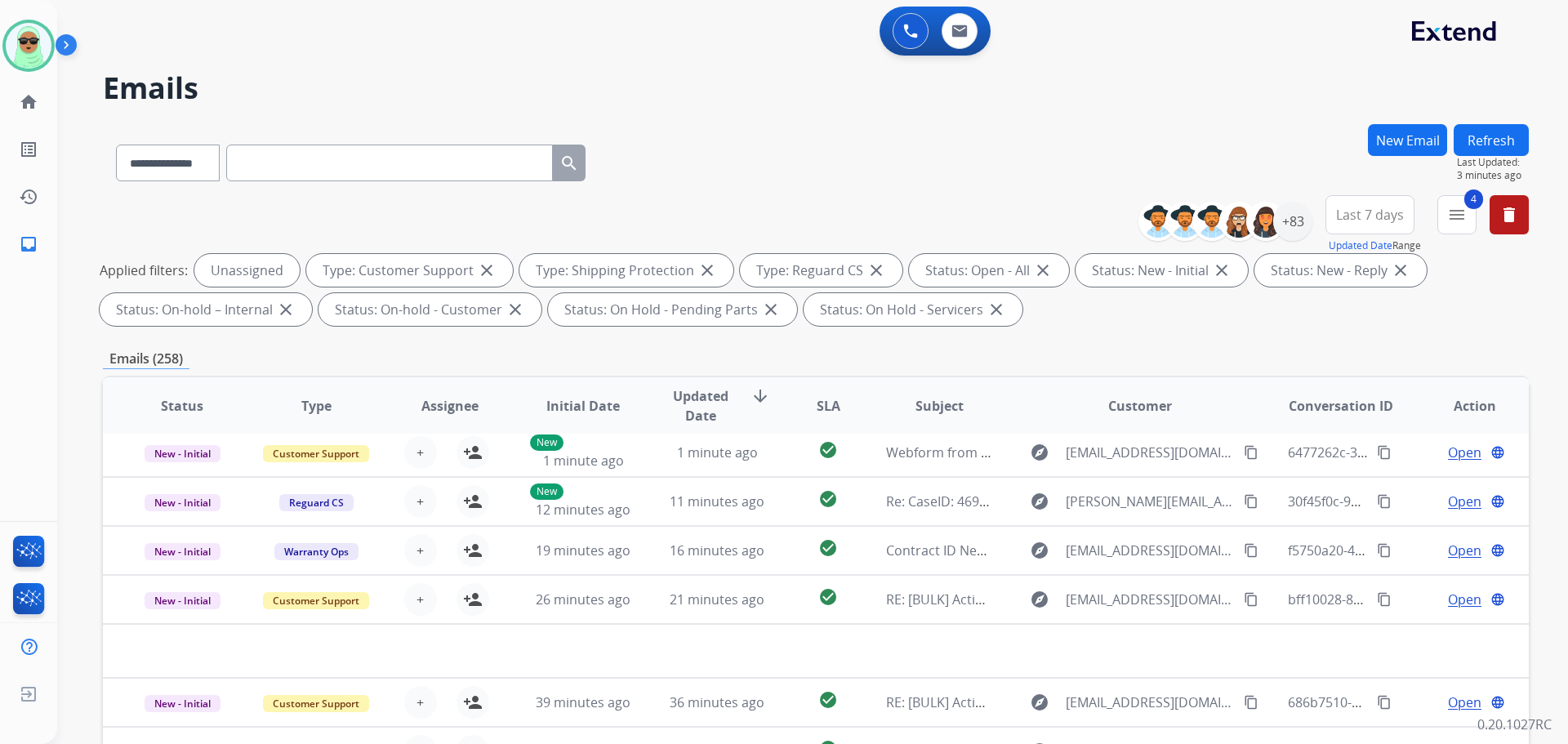
drag, startPoint x: 1252, startPoint y: 0, endPoint x: 858, endPoint y: 103, distance: 407.2
click at [916, 94] on h2 "Emails" at bounding box center [816, 89] width 1426 height 33
click at [14, 48] on img at bounding box center [29, 45] width 46 height 46
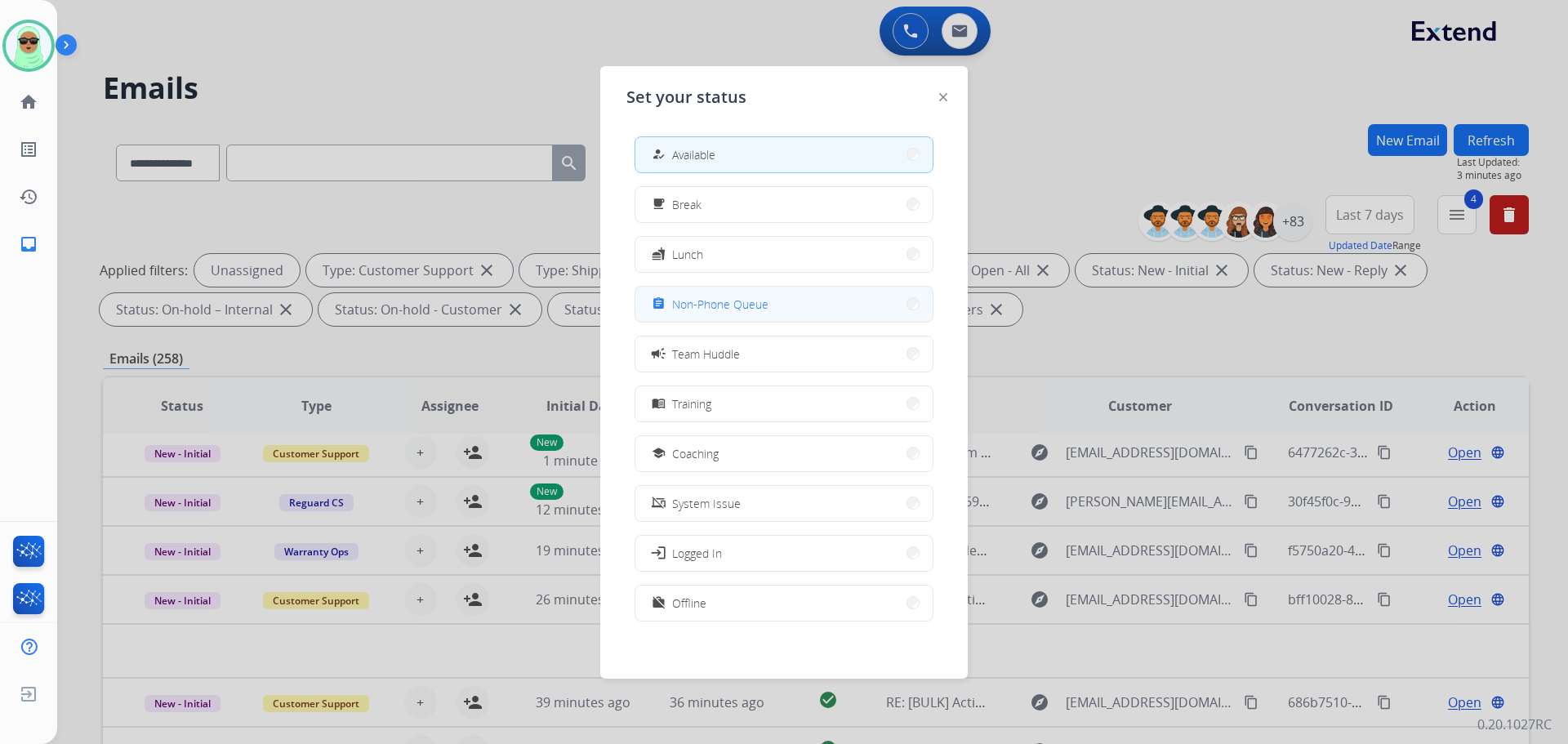
click at [774, 320] on button "assignment Non-Phone Queue" at bounding box center [784, 304] width 297 height 35
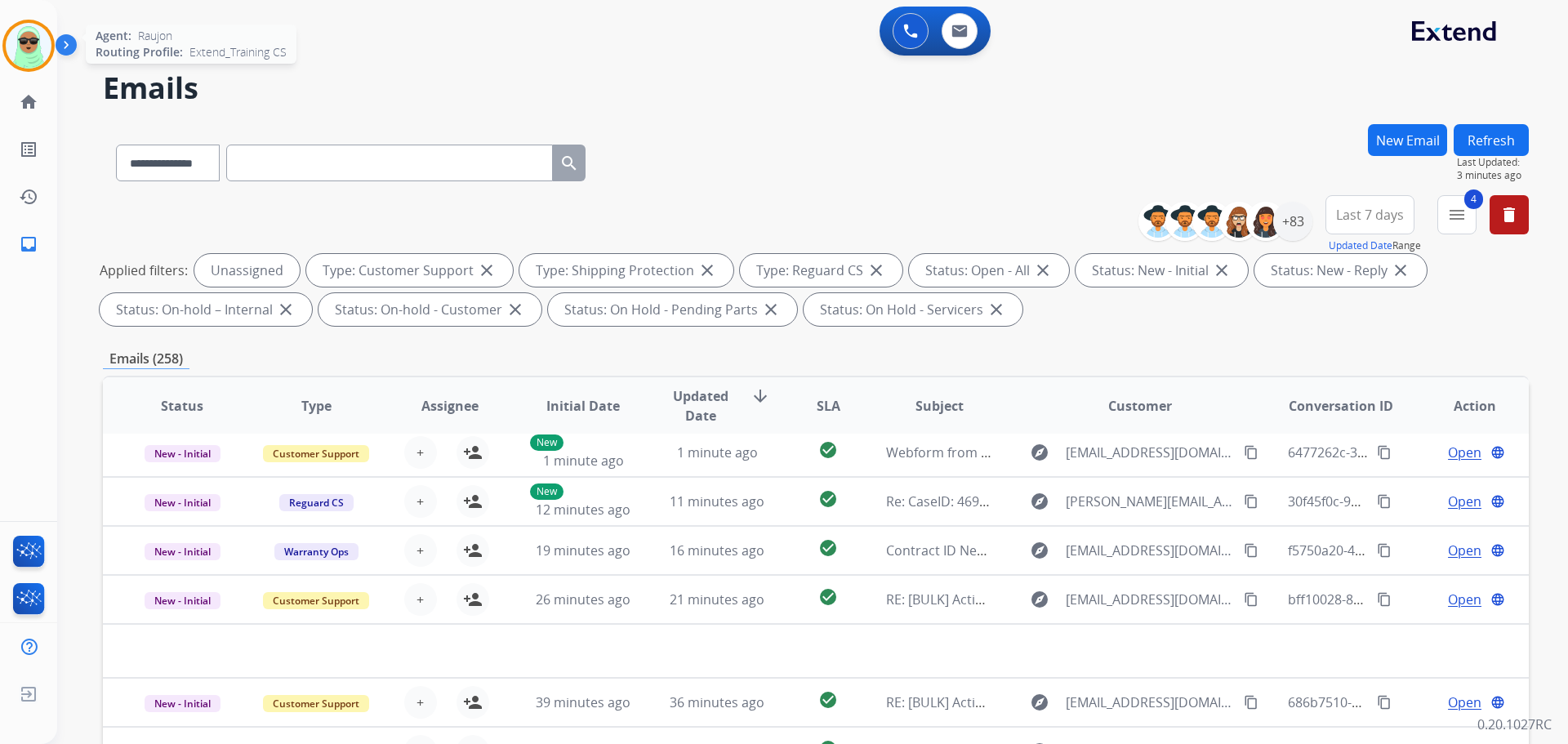
click at [10, 36] on img at bounding box center [29, 45] width 46 height 46
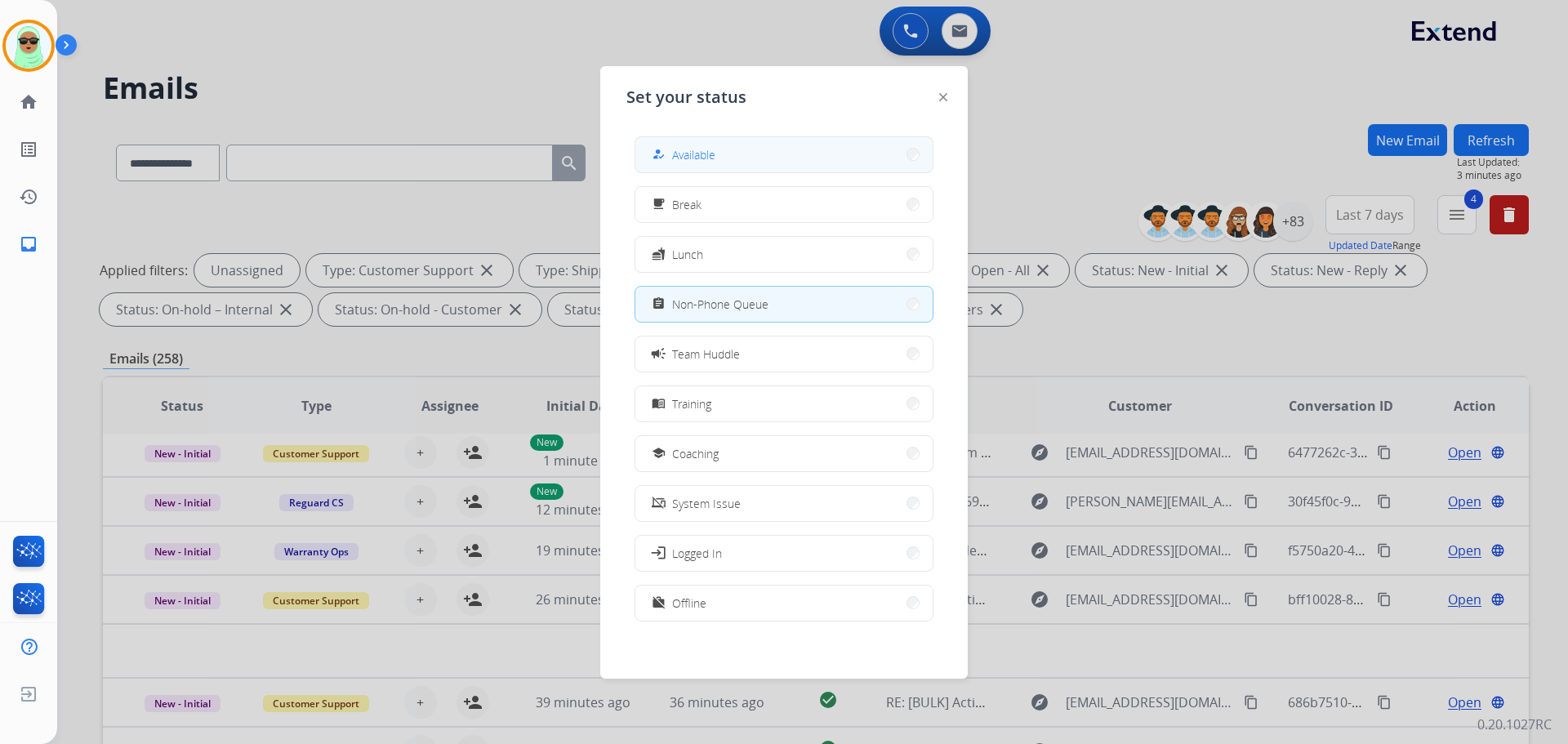
click at [660, 146] on div "how_to_reg" at bounding box center [660, 154] width 23 height 20
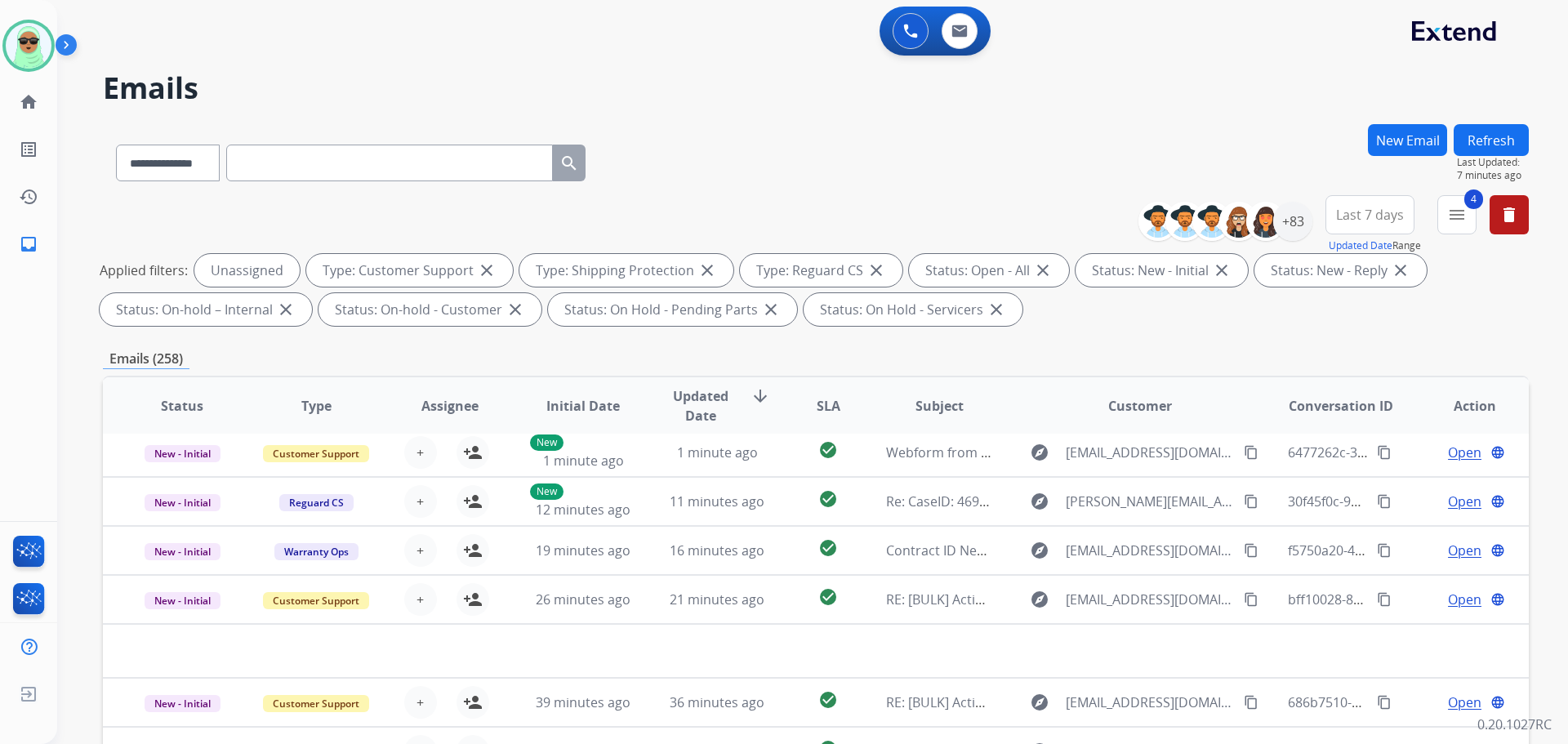
scroll to position [82, 0]
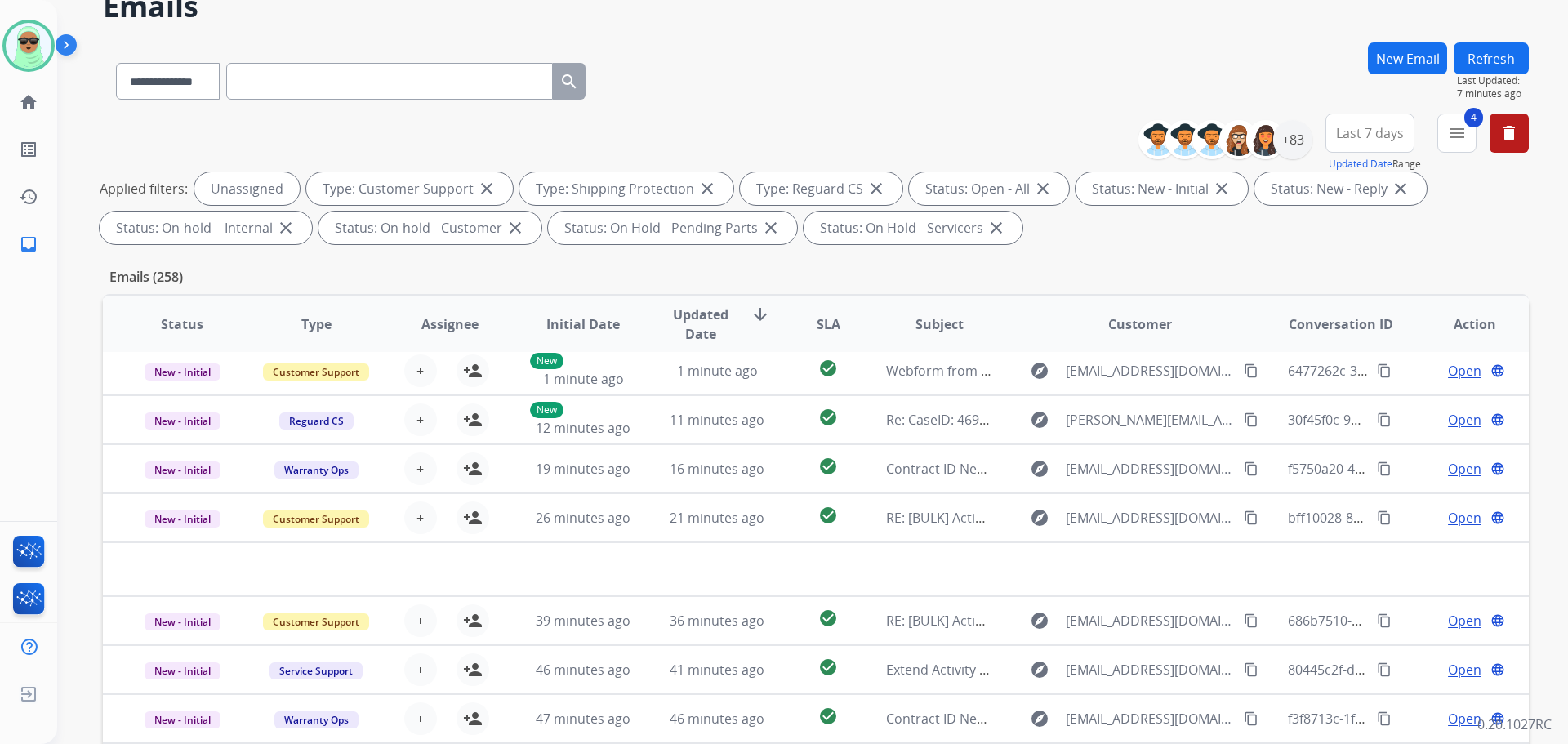
click at [27, 17] on div "Raujon Available Edit Avatar Agent: Raujon Routing Profile: Extend_Training CS …" at bounding box center [29, 134] width 57 height 267
click at [67, 38] on img at bounding box center [69, 49] width 28 height 31
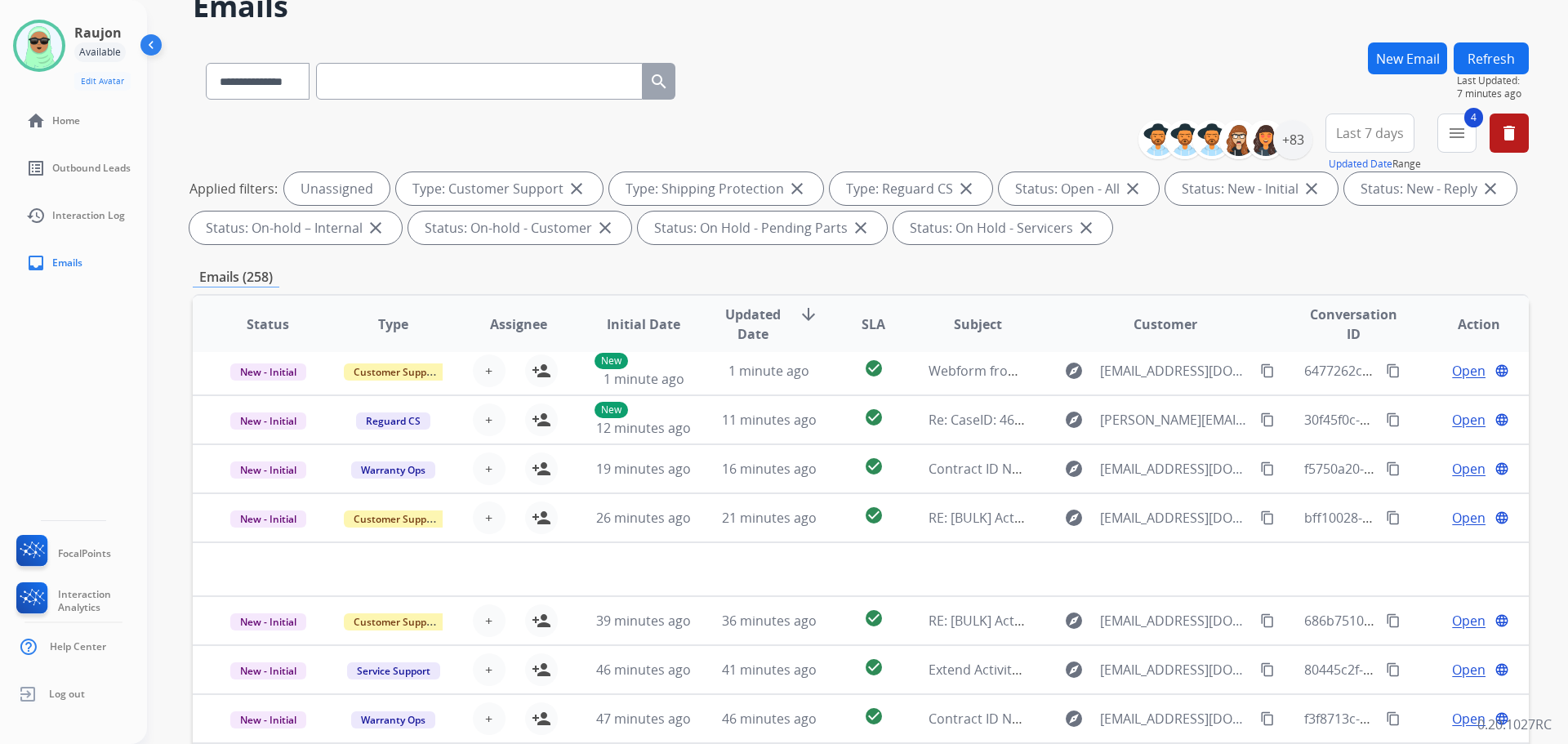
click at [50, 44] on img at bounding box center [39, 45] width 46 height 46
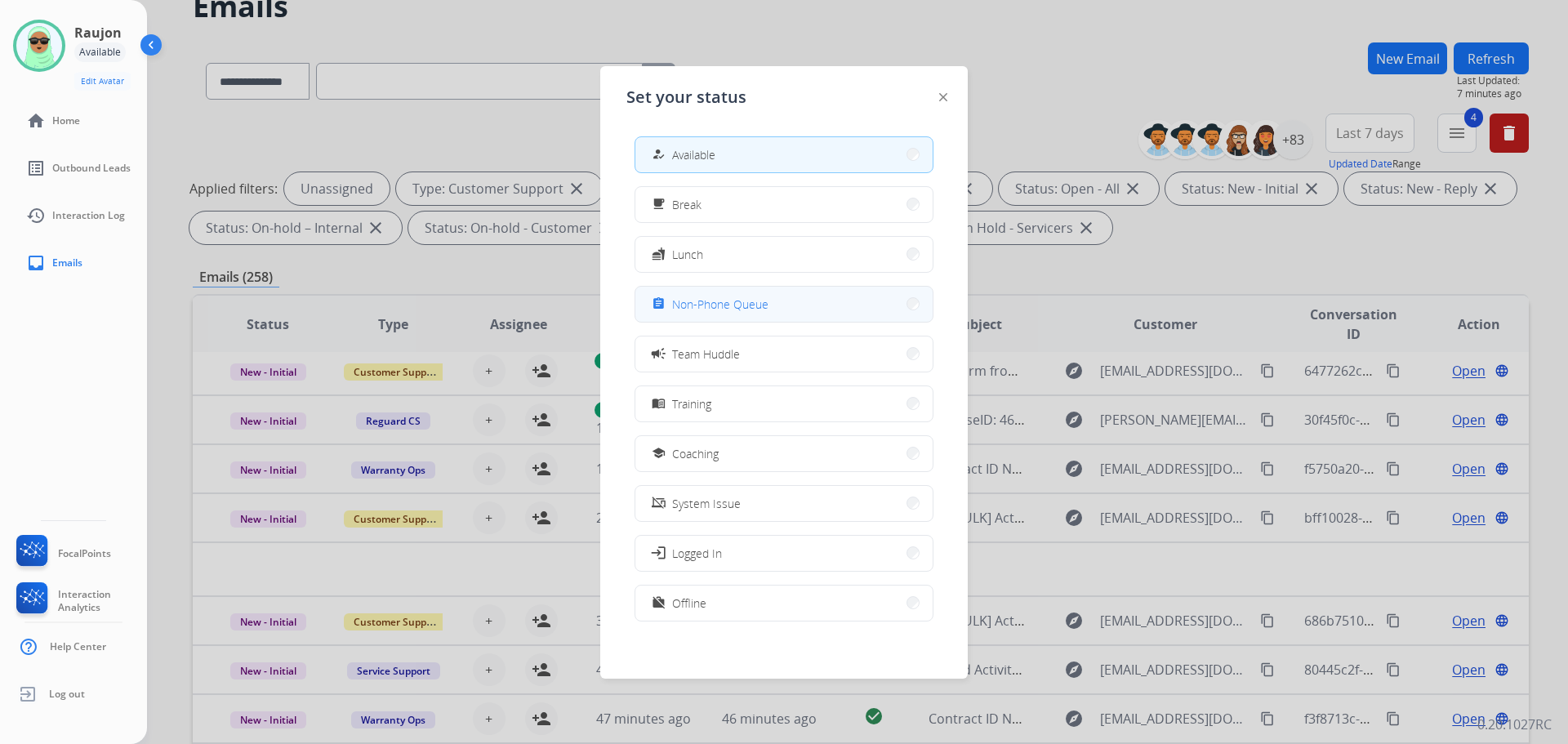
click at [781, 304] on button "assignment Non-Phone Queue" at bounding box center [784, 304] width 297 height 35
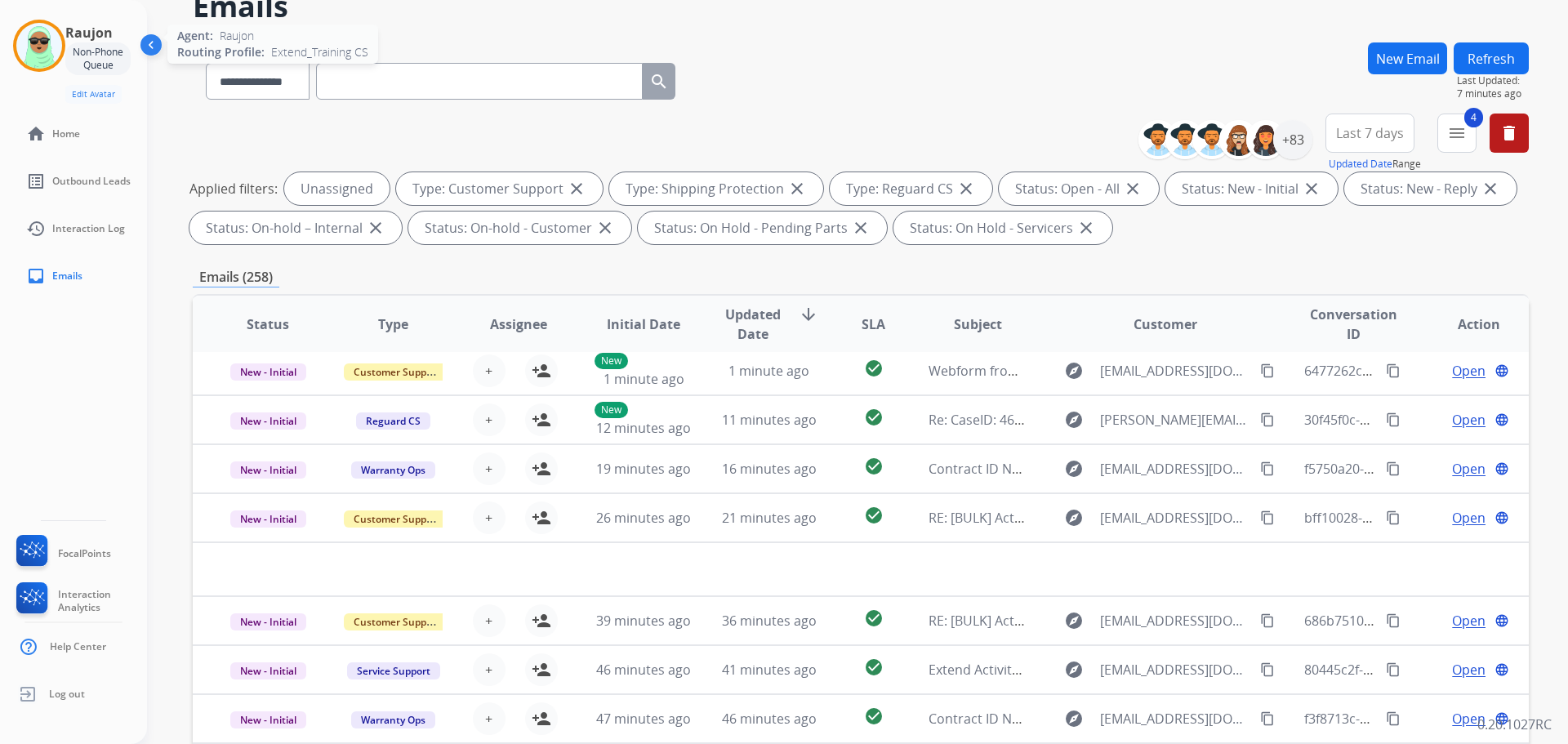
click at [36, 57] on img at bounding box center [39, 45] width 46 height 46
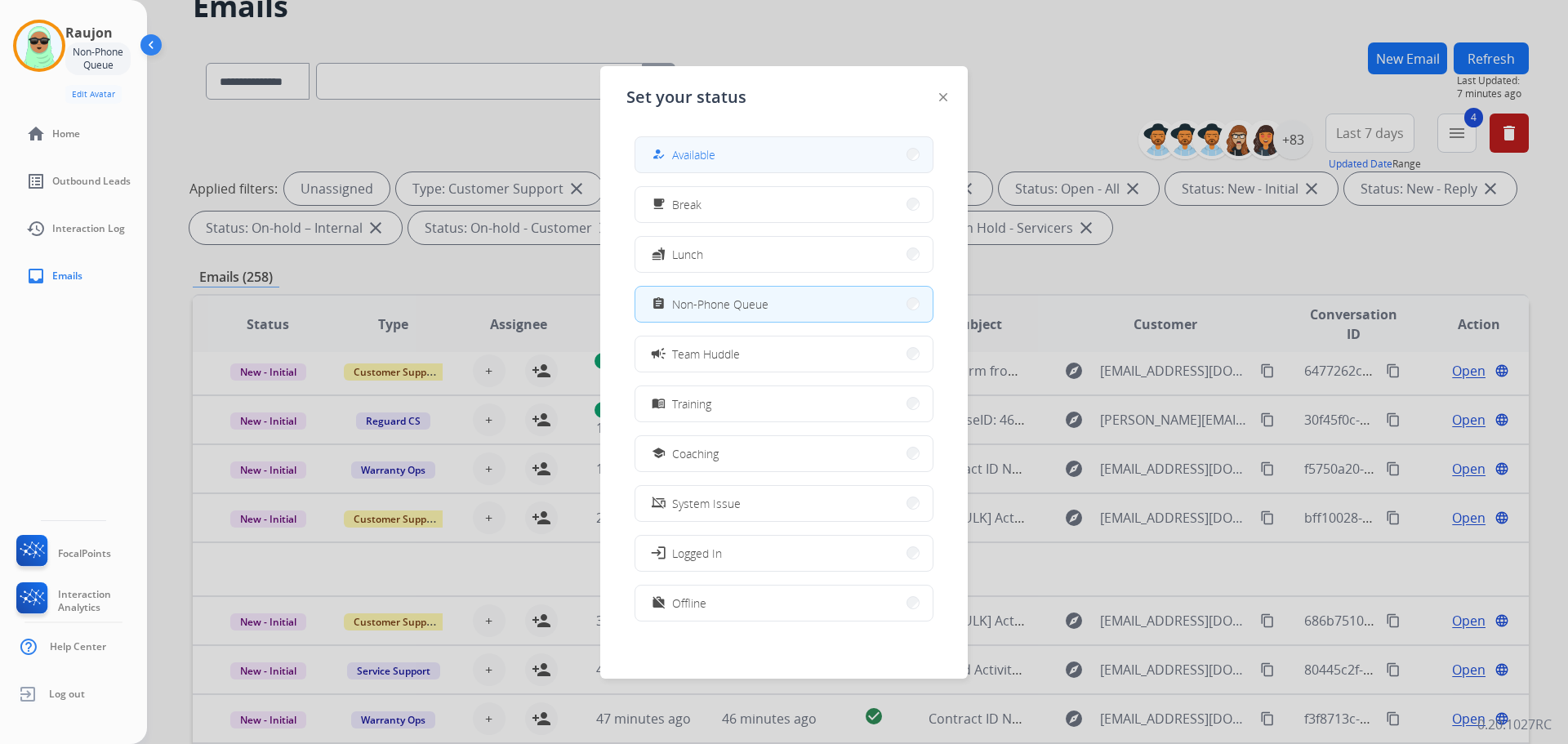
drag, startPoint x: 731, startPoint y: 132, endPoint x: 737, endPoint y: 151, distance: 19.9
click at [732, 134] on div "how_to_reg Available free_breakfast Break fastfood Lunch assignment Non-Phone Q…" at bounding box center [784, 380] width 315 height 514
drag, startPoint x: 738, startPoint y: 156, endPoint x: 735, endPoint y: 165, distance: 9.5
click at [739, 157] on button "how_to_reg Available" at bounding box center [784, 155] width 297 height 35
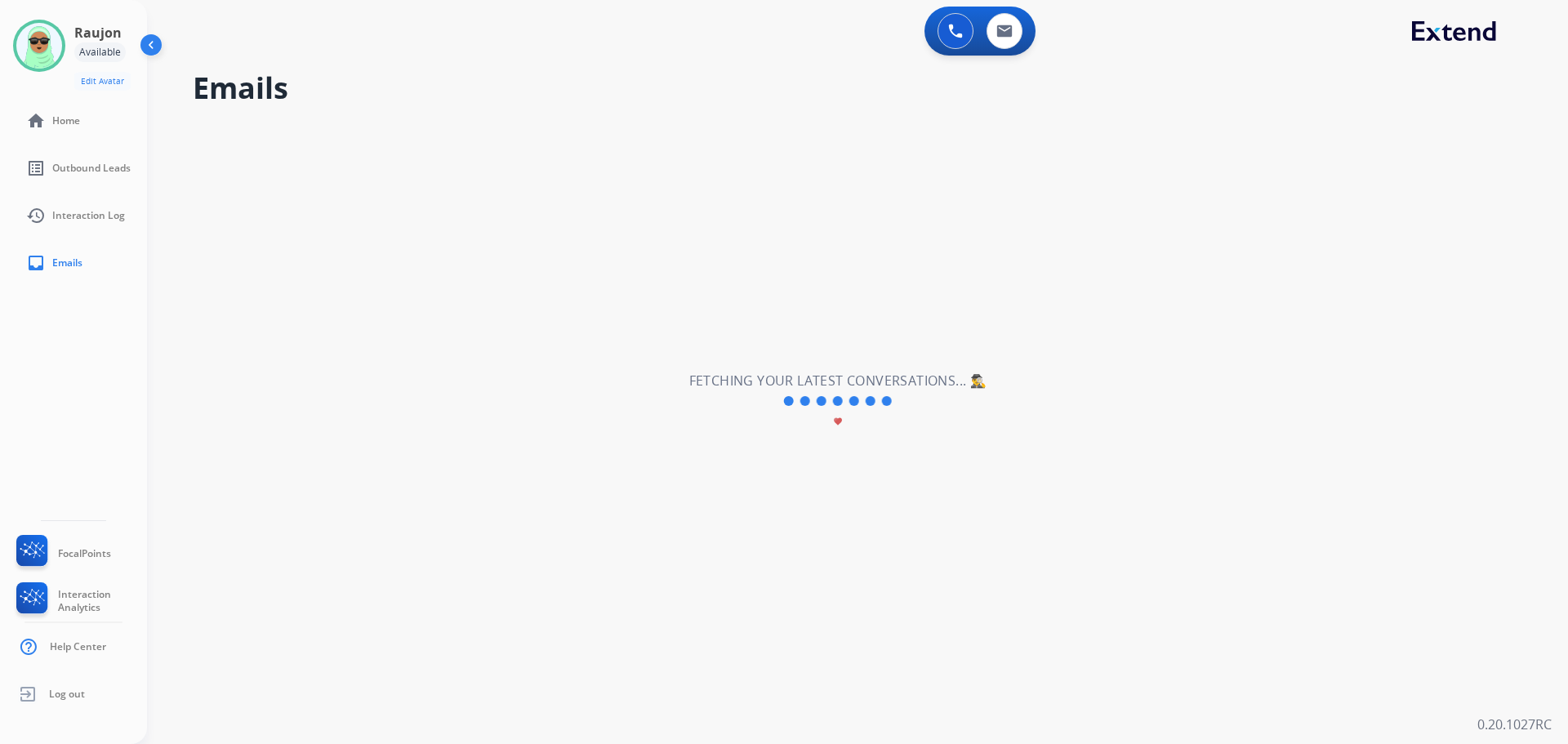
scroll to position [0, 0]
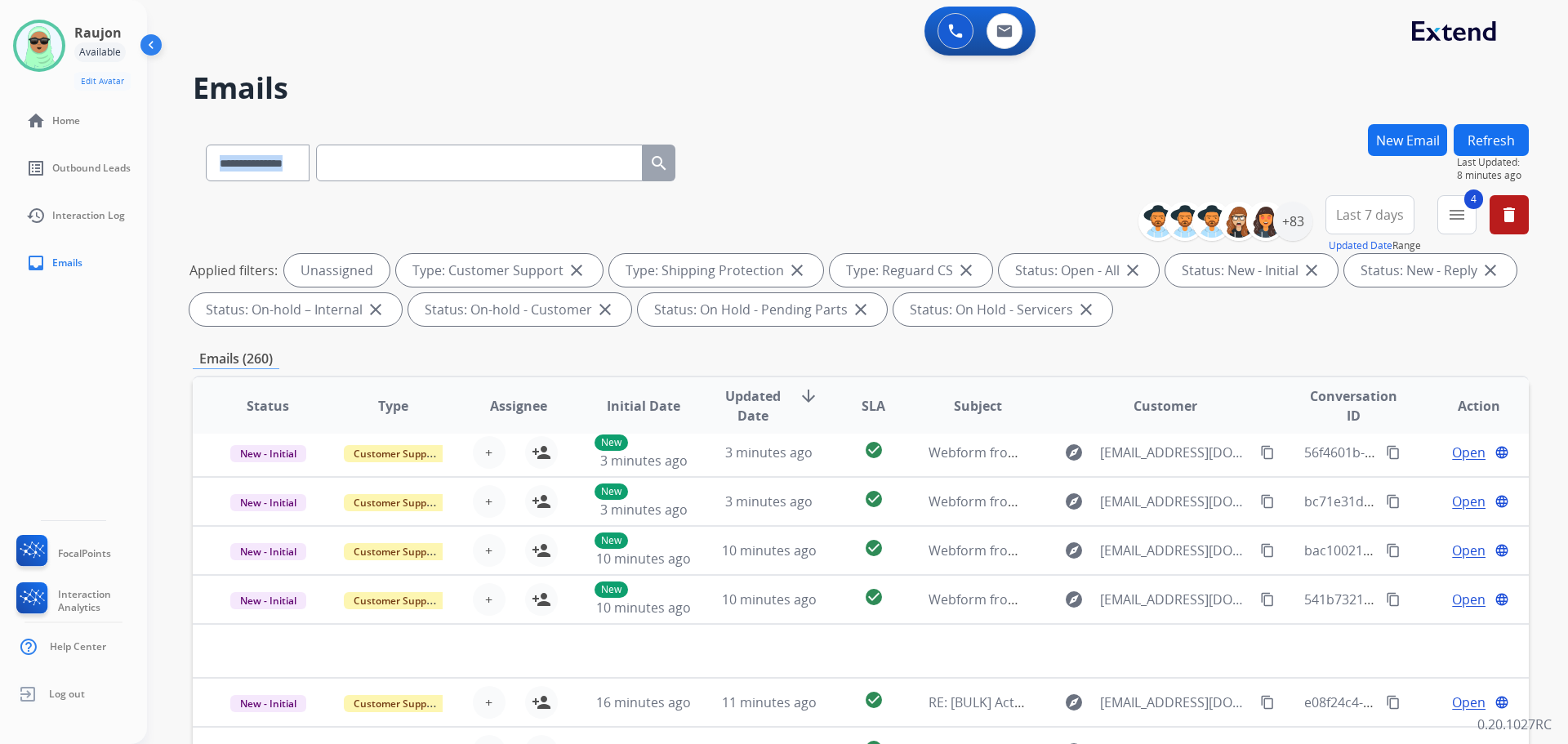
drag, startPoint x: 1332, startPoint y: 89, endPoint x: 1325, endPoint y: 46, distance: 43.6
click at [1326, 55] on div "**********" at bounding box center [857, 372] width 1421 height 744
click at [1006, 114] on div "**********" at bounding box center [837, 431] width 1382 height 744
click at [956, 30] on img at bounding box center [956, 30] width 15 height 15
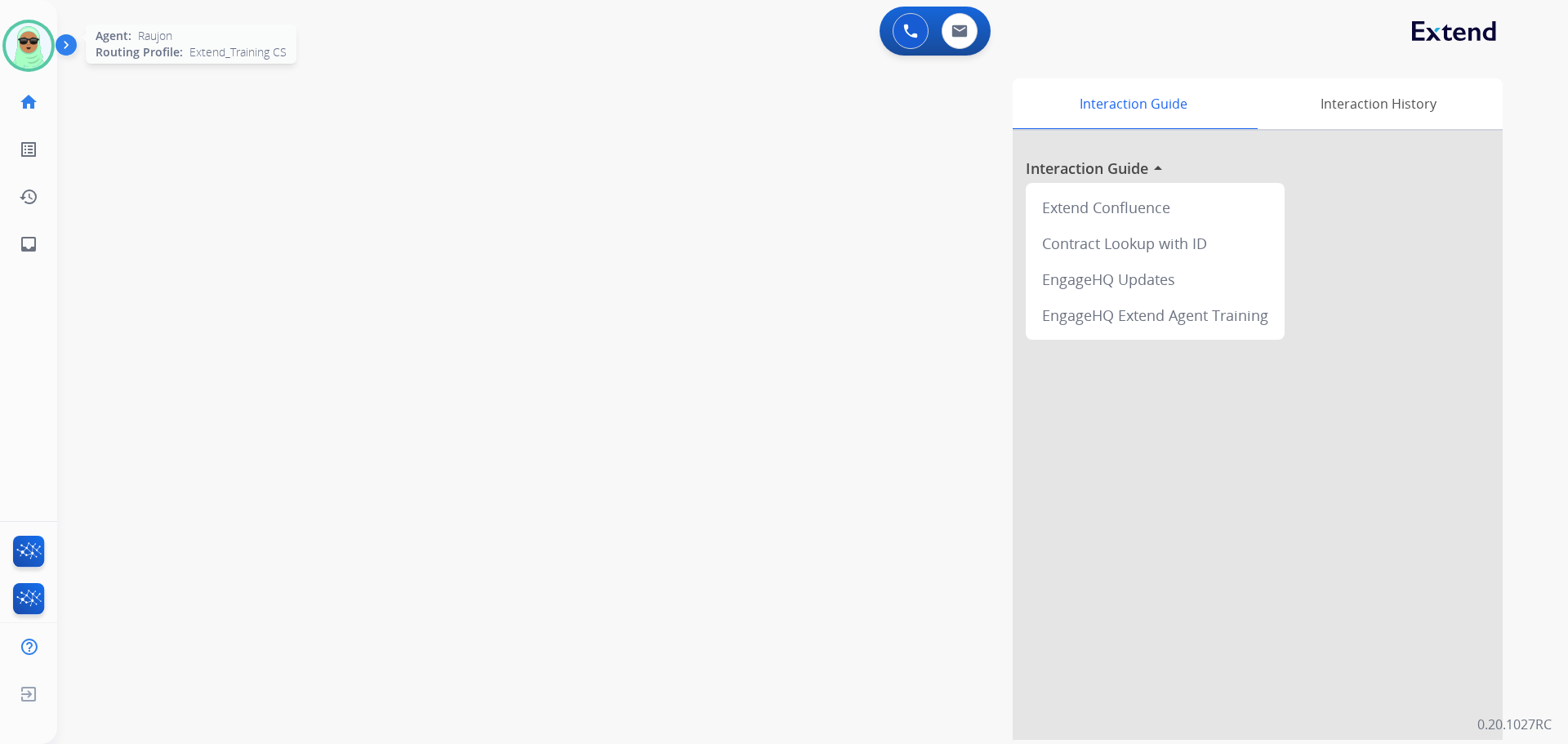
click at [48, 60] on div at bounding box center [29, 46] width 52 height 52
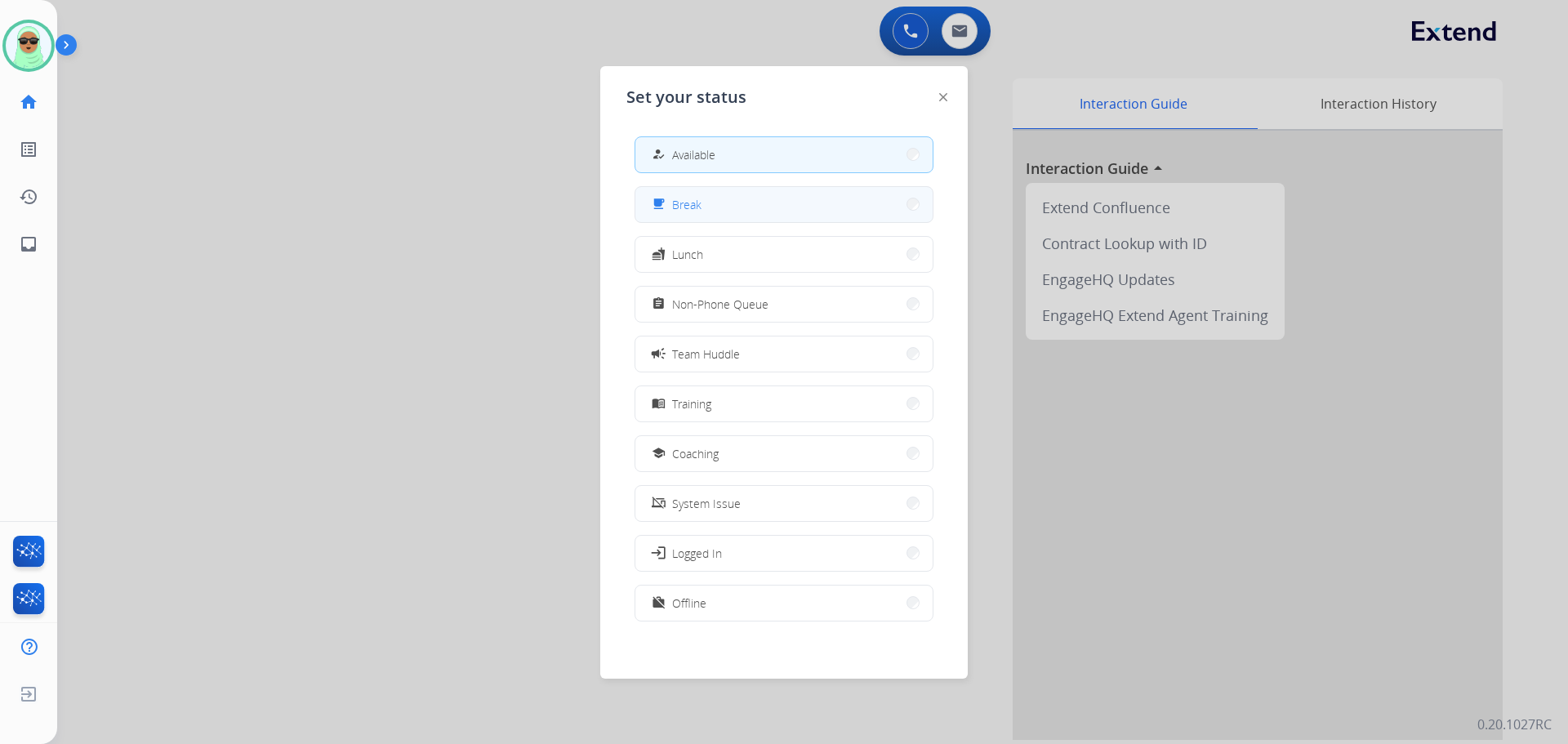
click at [844, 219] on button "free_breakfast Break" at bounding box center [784, 204] width 297 height 35
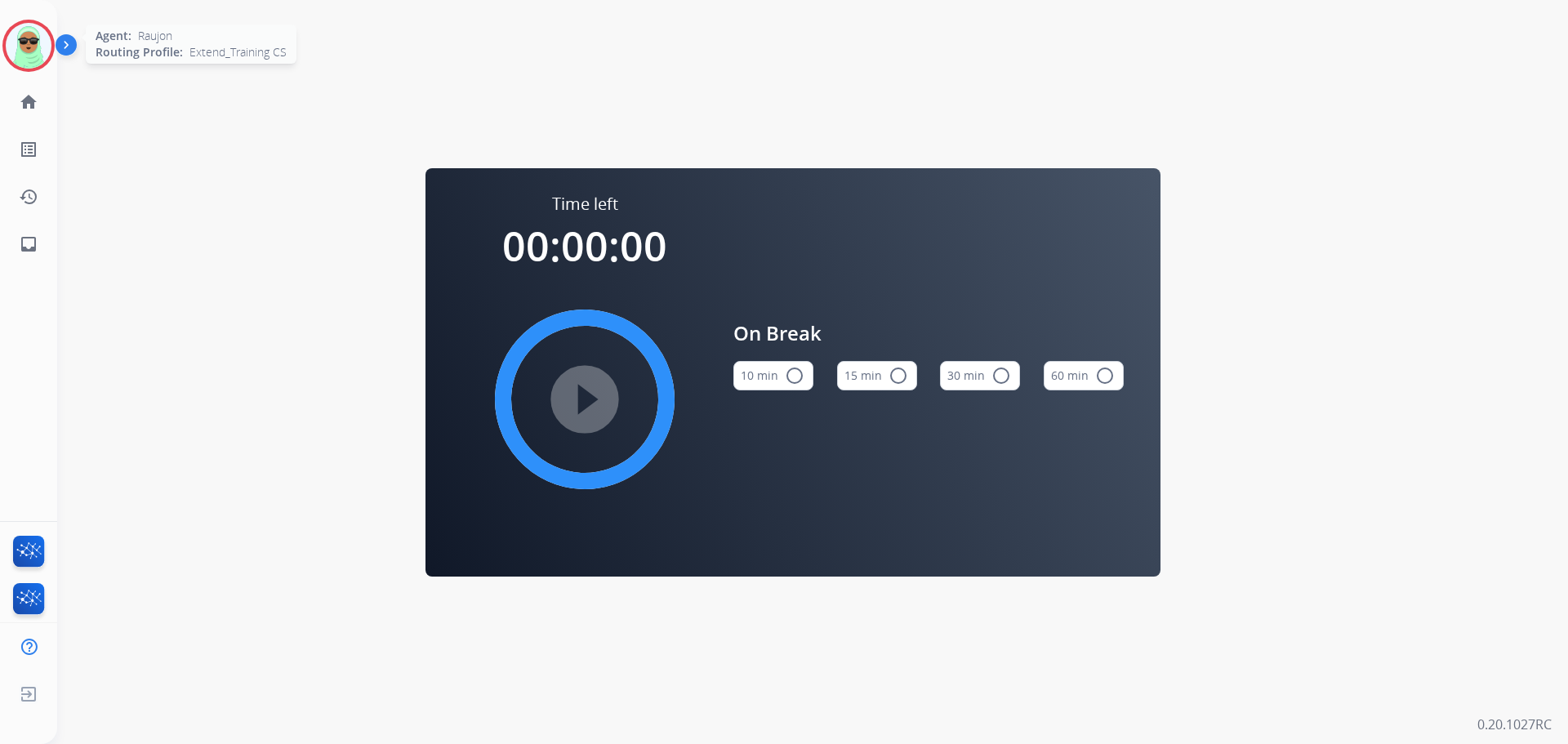
drag, startPoint x: 35, startPoint y: 39, endPoint x: 85, endPoint y: 61, distance: 54.6
click at [35, 41] on img at bounding box center [29, 45] width 46 height 46
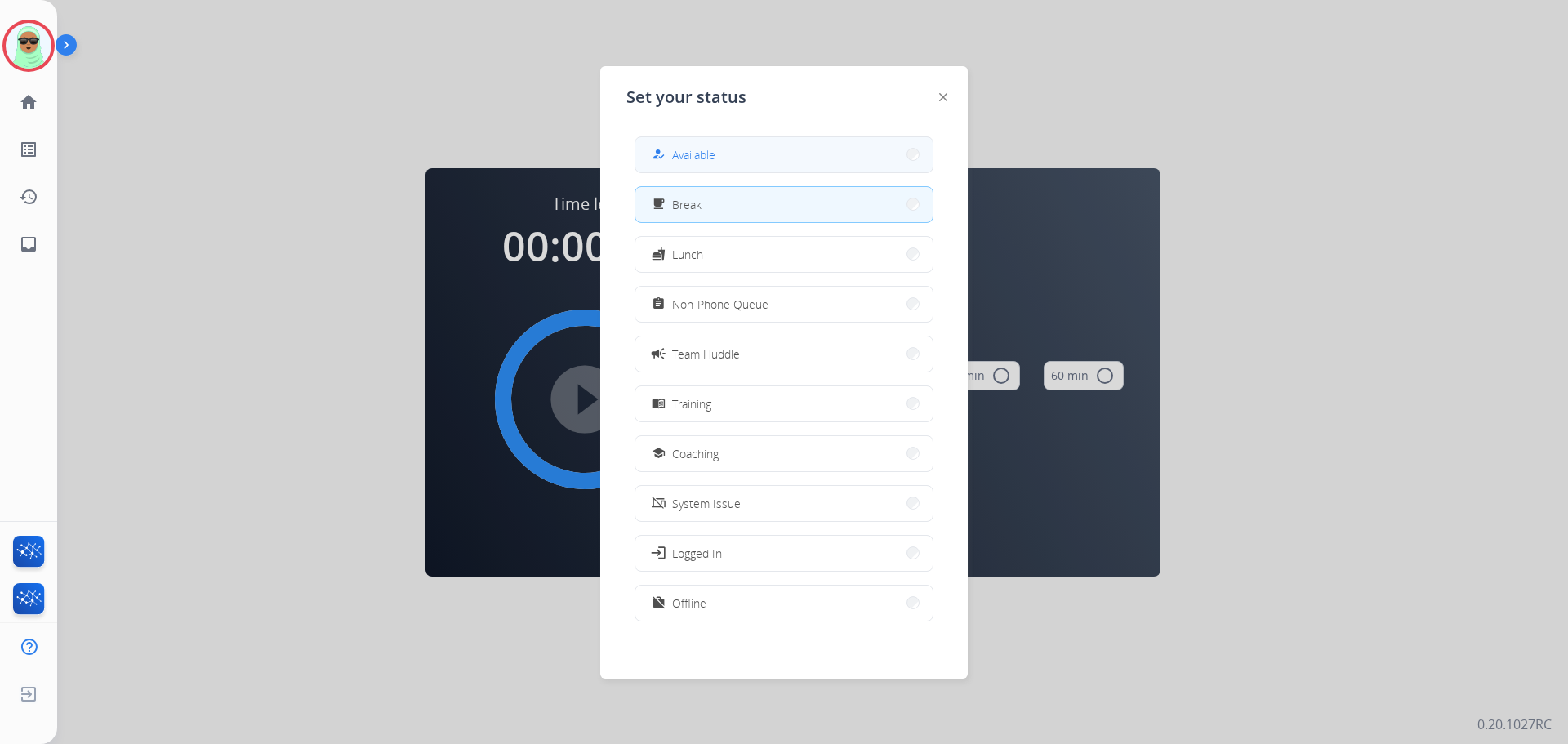
click at [791, 170] on button "how_to_reg Available" at bounding box center [784, 155] width 297 height 35
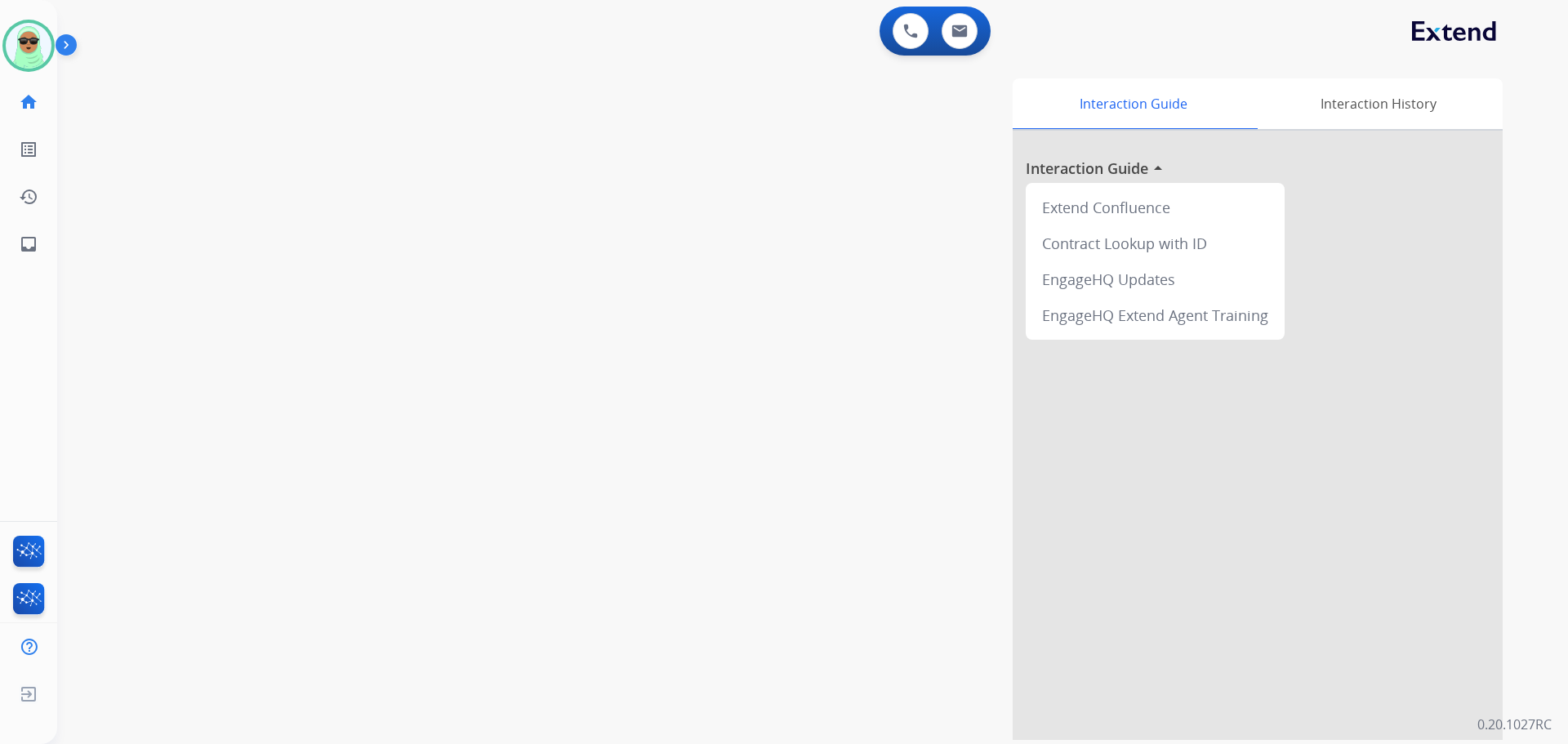
click at [146, 95] on div "swap_horiz Break voice bridge close_fullscreen Connect 3-Way Call merge_type Se…" at bounding box center [793, 399] width 1472 height 681
click at [43, 48] on img at bounding box center [29, 45] width 46 height 46
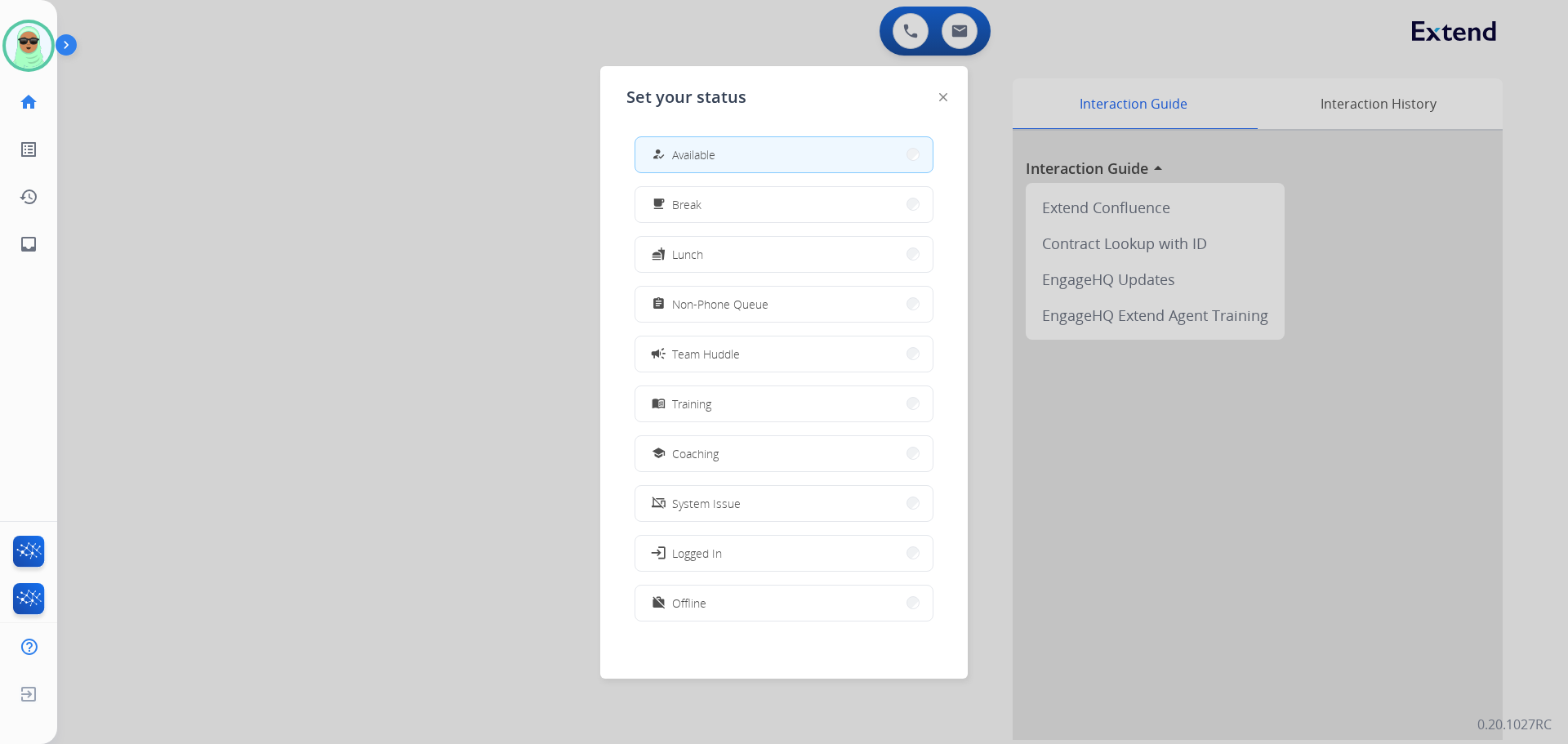
click at [745, 599] on button "work_off Offline" at bounding box center [784, 602] width 297 height 35
